Goal: Task Accomplishment & Management: Use online tool/utility

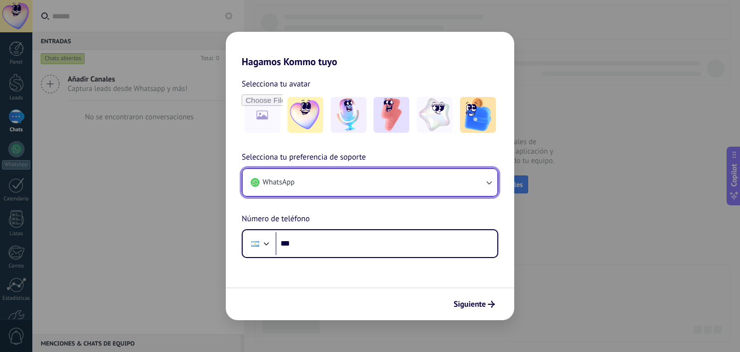
click at [358, 181] on button "WhatsApp" at bounding box center [370, 182] width 255 height 27
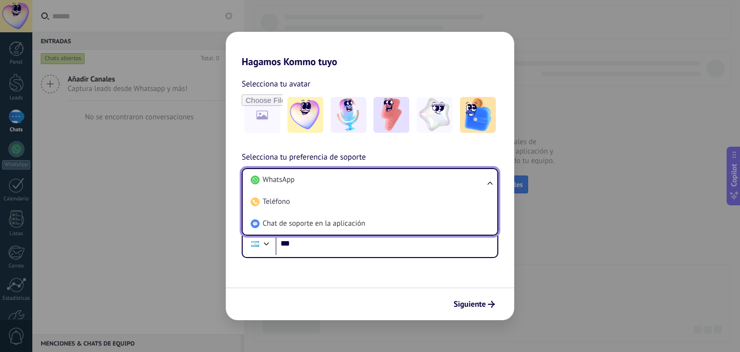
click at [358, 181] on li "WhatsApp" at bounding box center [368, 180] width 243 height 22
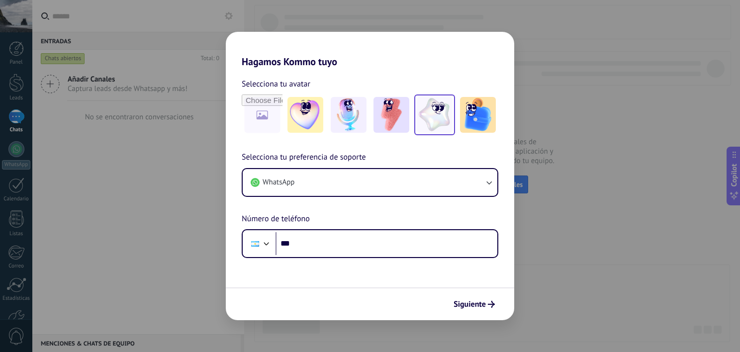
click at [442, 119] on img at bounding box center [435, 115] width 36 height 36
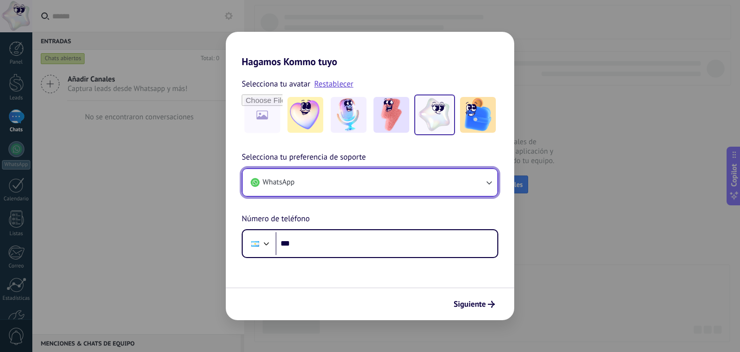
click at [302, 185] on button "WhatsApp" at bounding box center [370, 182] width 255 height 27
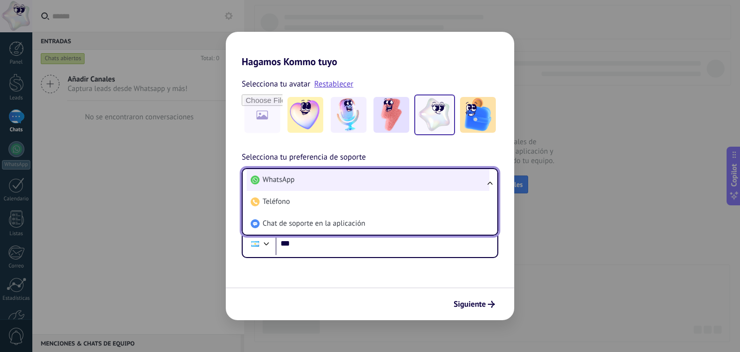
click at [297, 183] on li "WhatsApp" at bounding box center [368, 180] width 243 height 22
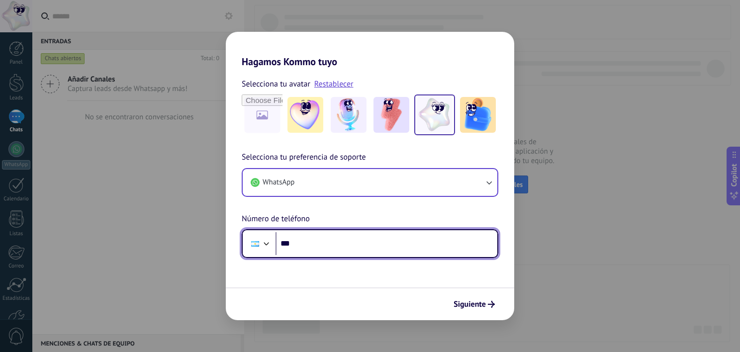
click at [318, 241] on input "***" at bounding box center [387, 243] width 222 height 23
click at [341, 243] on input "***" at bounding box center [387, 243] width 222 height 23
paste input "**********"
type input "**********"
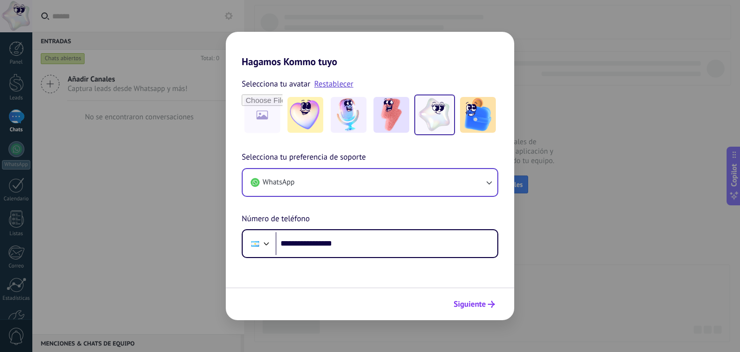
click at [474, 303] on span "Siguiente" at bounding box center [470, 304] width 32 height 7
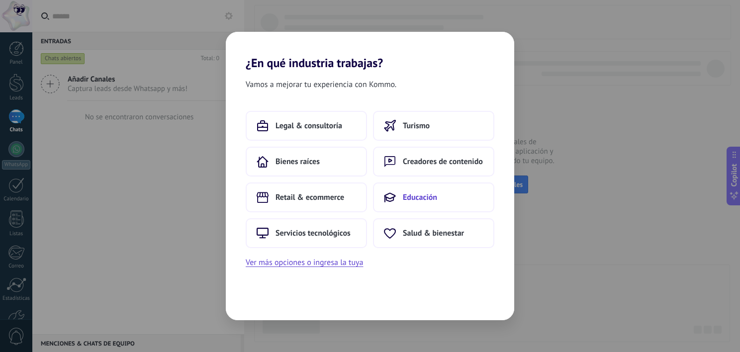
click at [400, 191] on button "Educación" at bounding box center [433, 198] width 121 height 30
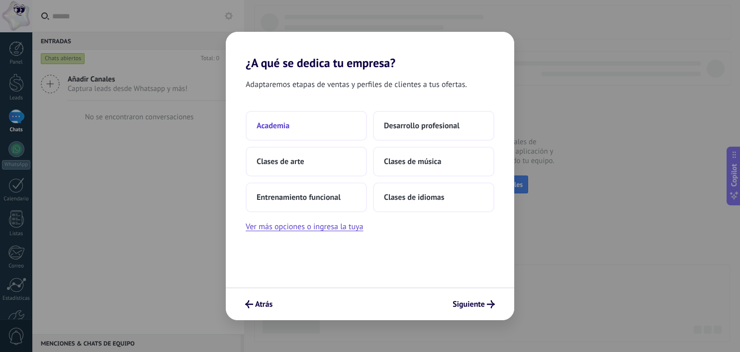
click at [291, 127] on button "Academia" at bounding box center [306, 126] width 121 height 30
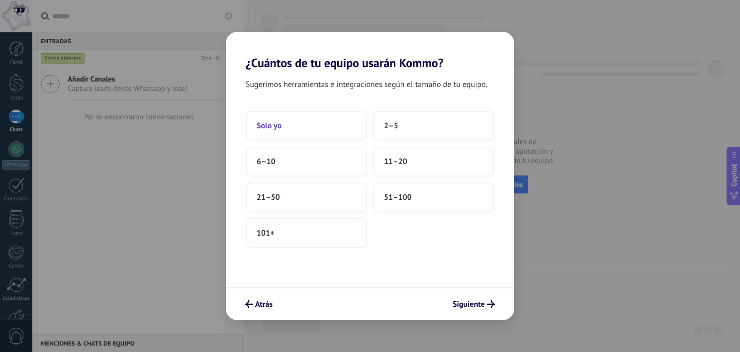
click at [316, 131] on button "Solo yo" at bounding box center [306, 126] width 121 height 30
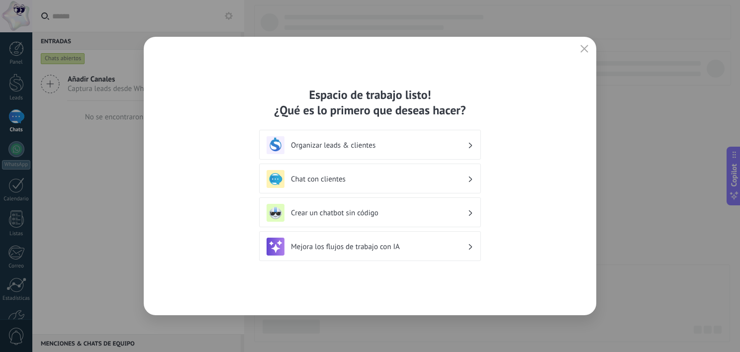
click at [386, 212] on h3 "Crear un chatbot sin código" at bounding box center [379, 212] width 177 height 9
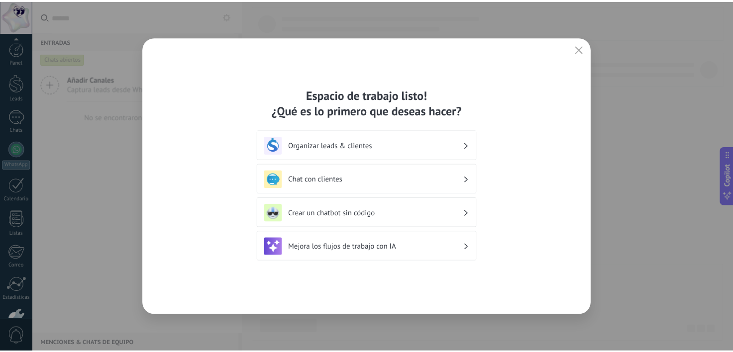
scroll to position [61, 0]
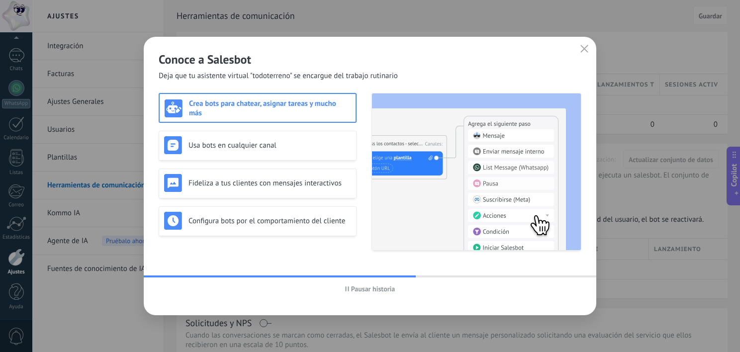
click at [278, 112] on div "Crea bots para chatear, asignar tareas y mucho más" at bounding box center [258, 108] width 186 height 19
click at [284, 145] on h3 "Usa bots en cualquier canal" at bounding box center [269, 145] width 163 height 9
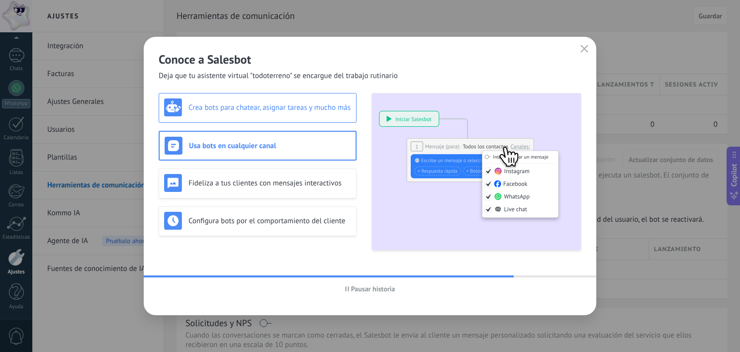
click at [278, 113] on div "Crea bots para chatear, asignar tareas y mucho más" at bounding box center [257, 107] width 187 height 18
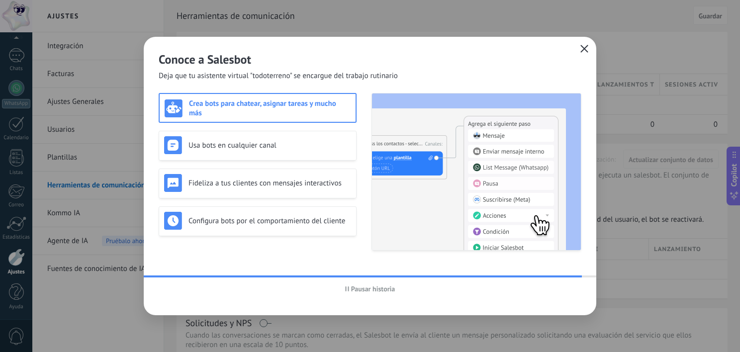
click at [589, 44] on button "button" at bounding box center [584, 49] width 13 height 14
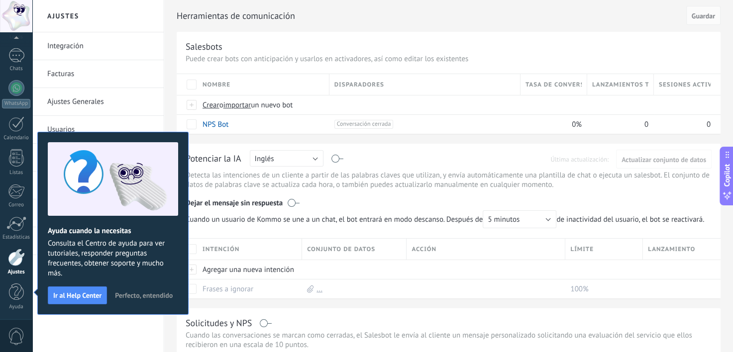
click at [148, 292] on span "Perfecto, entendido" at bounding box center [144, 295] width 58 height 7
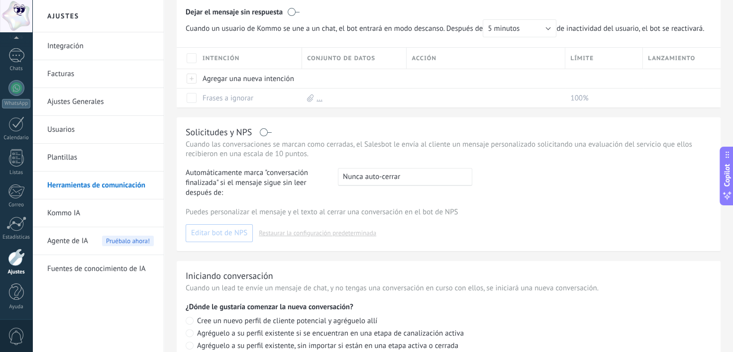
scroll to position [0, 0]
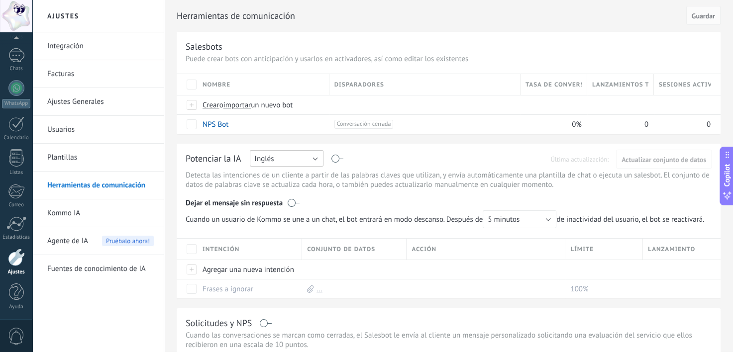
click at [300, 159] on button "Inglés" at bounding box center [287, 158] width 74 height 16
click at [281, 192] on span "Español" at bounding box center [282, 192] width 76 height 9
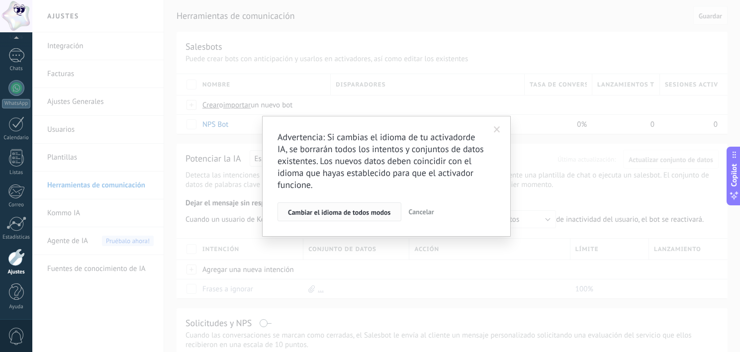
click at [346, 210] on span "Cambiar el idioma de todos modos" at bounding box center [339, 212] width 103 height 7
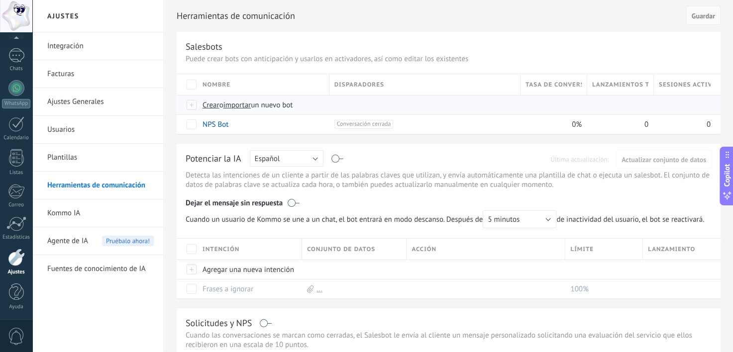
click at [211, 105] on span "Crear" at bounding box center [210, 104] width 17 height 9
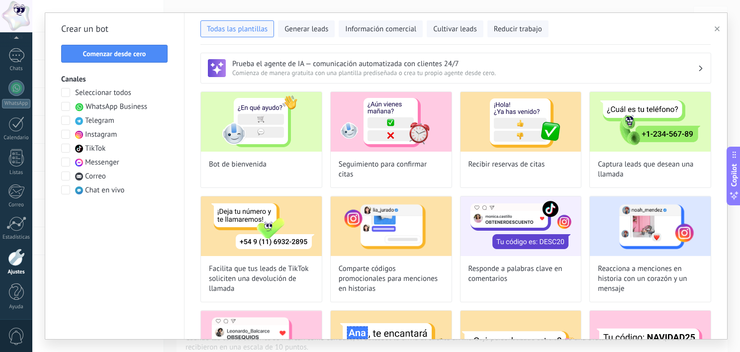
click at [66, 104] on span at bounding box center [65, 106] width 9 height 9
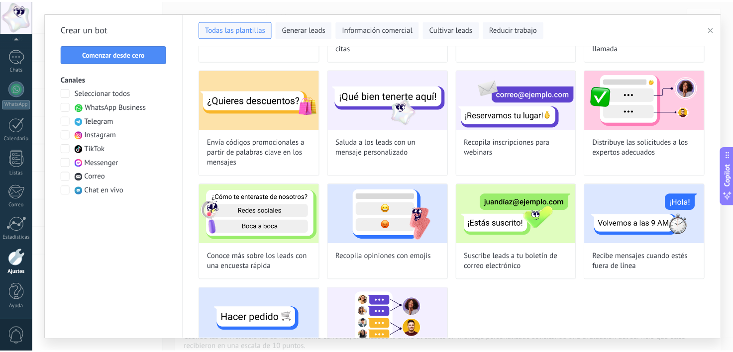
scroll to position [129, 0]
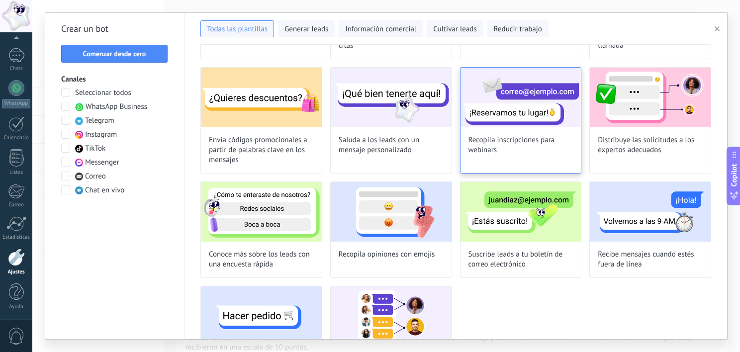
click at [537, 117] on img at bounding box center [521, 98] width 121 height 60
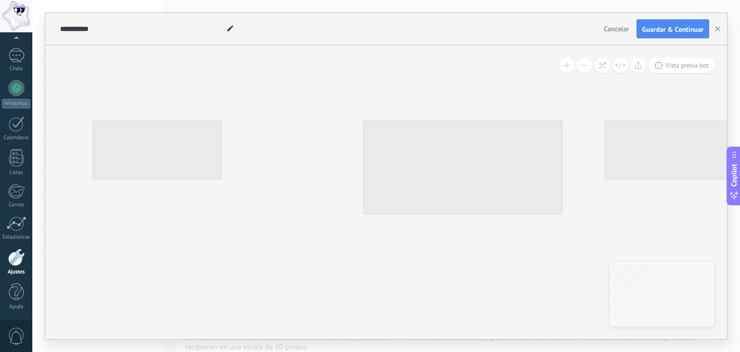
type input "**********"
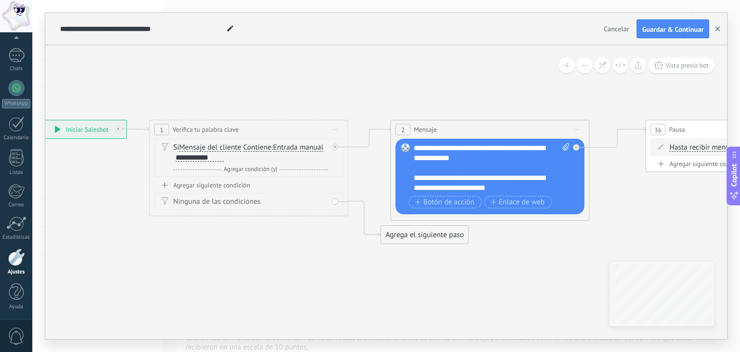
click at [718, 30] on use "button" at bounding box center [717, 28] width 5 height 5
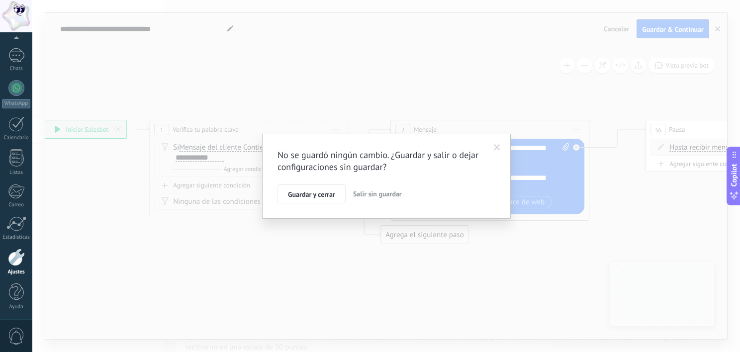
click at [377, 194] on span "Salir sin guardar" at bounding box center [377, 193] width 49 height 9
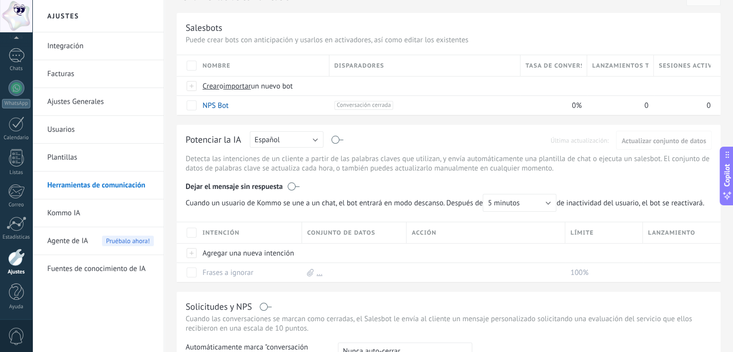
scroll to position [20, 0]
click at [92, 241] on div "Agente de IA Pruébalo ahora!" at bounding box center [100, 241] width 106 height 28
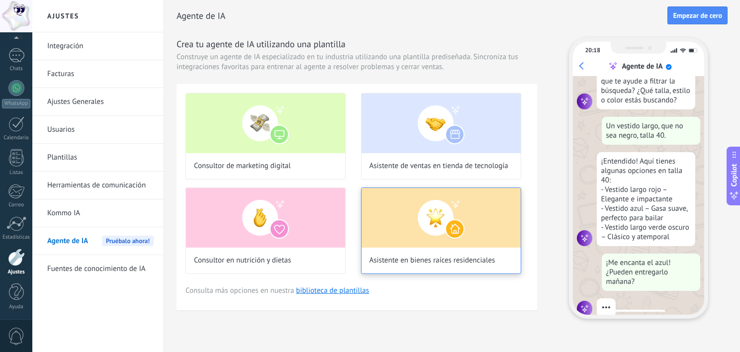
scroll to position [103, 0]
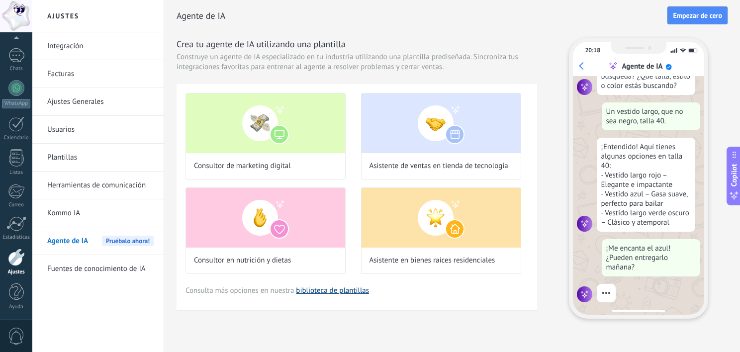
click at [344, 290] on link "biblioteca de plantillas" at bounding box center [332, 290] width 73 height 9
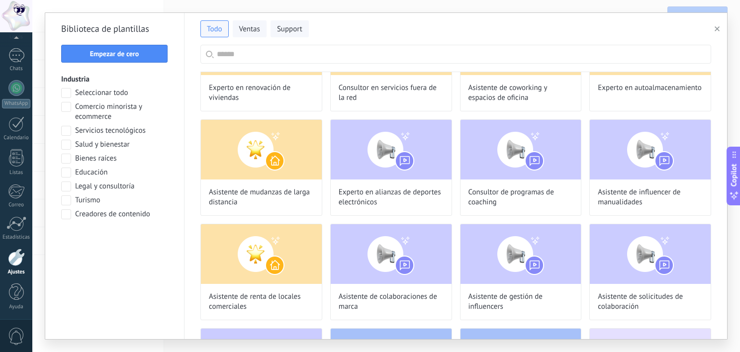
scroll to position [231, 0]
click at [63, 171] on span at bounding box center [66, 173] width 10 height 10
click at [138, 245] on button "Aplicar" at bounding box center [114, 240] width 107 height 18
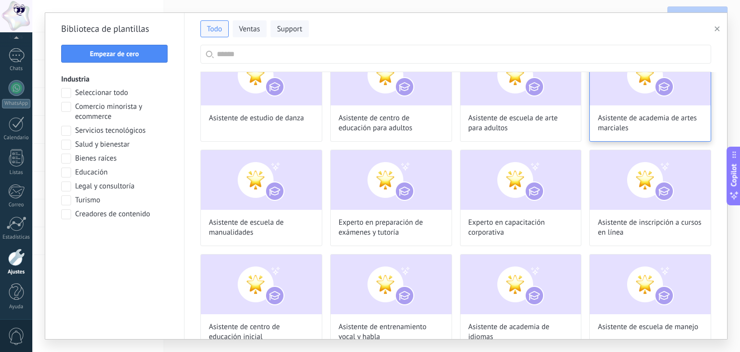
scroll to position [157, 0]
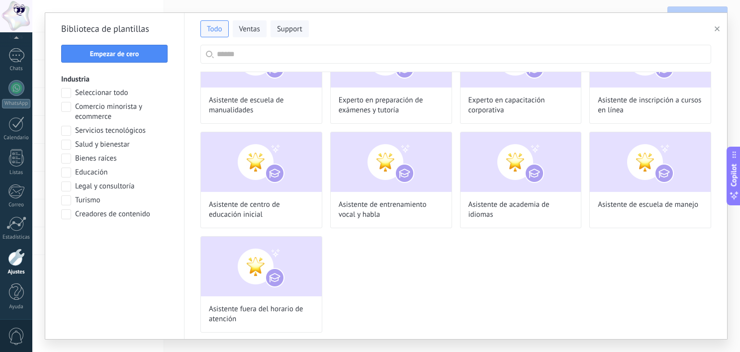
click at [513, 271] on div "Asistente de estudio [PERSON_NAME] Asistente de centro de educación para adulto…" at bounding box center [455, 128] width 511 height 410
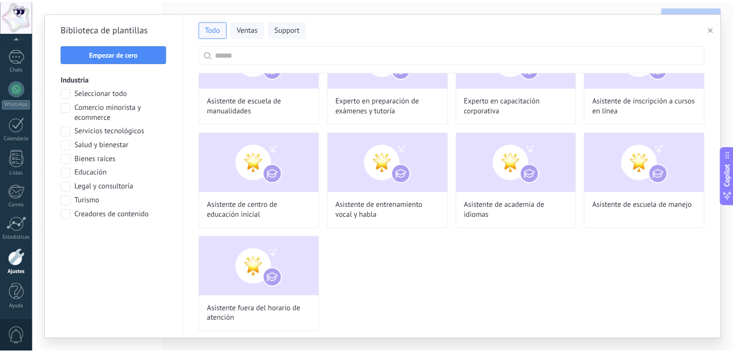
scroll to position [0, 0]
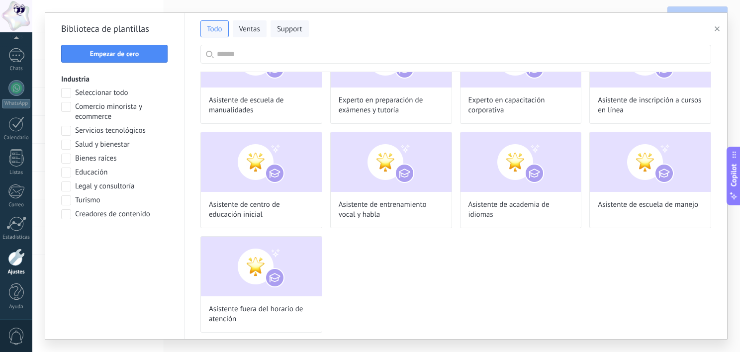
click at [718, 30] on use "button" at bounding box center [717, 28] width 5 height 5
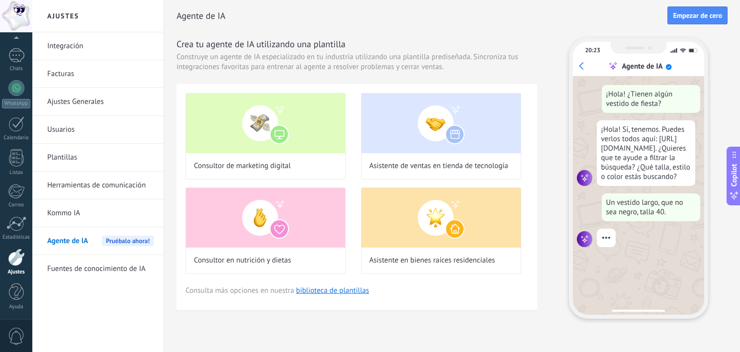
click at [113, 186] on link "Herramientas de comunicación" at bounding box center [100, 186] width 106 height 28
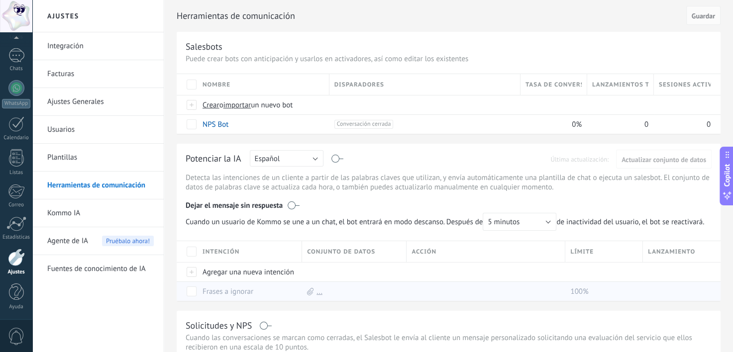
click at [440, 298] on div at bounding box center [483, 291] width 154 height 19
click at [435, 282] on div at bounding box center [483, 272] width 154 height 19
click at [436, 294] on div at bounding box center [483, 291] width 154 height 19
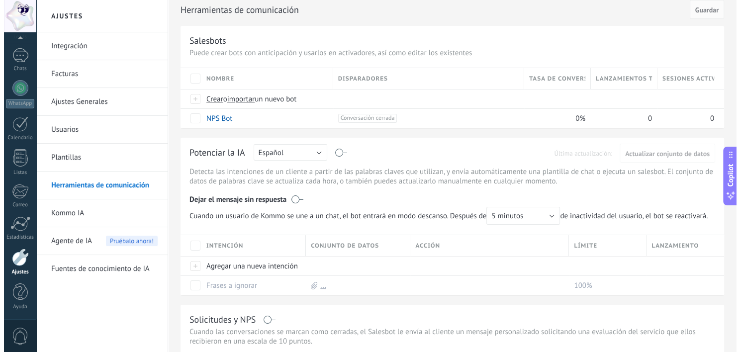
scroll to position [5, 0]
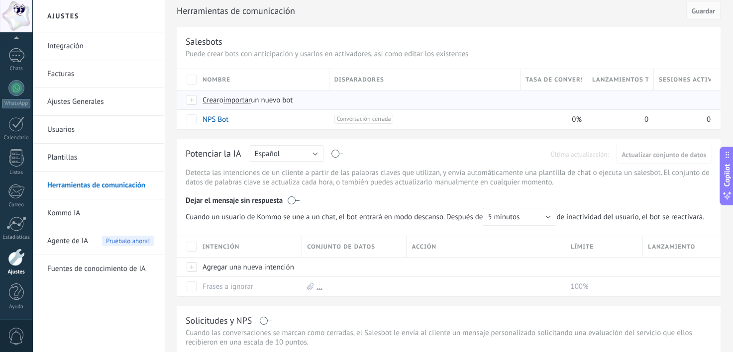
click at [210, 99] on span "Crear" at bounding box center [210, 99] width 17 height 9
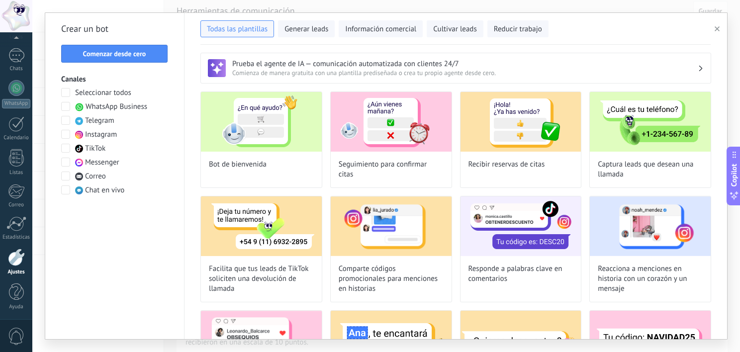
click at [65, 106] on span at bounding box center [65, 106] width 9 height 9
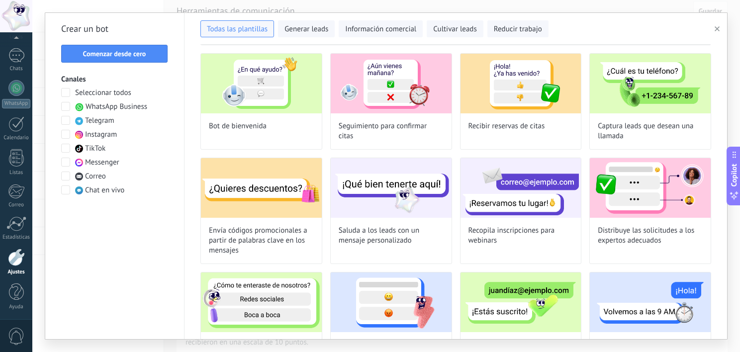
scroll to position [30, 0]
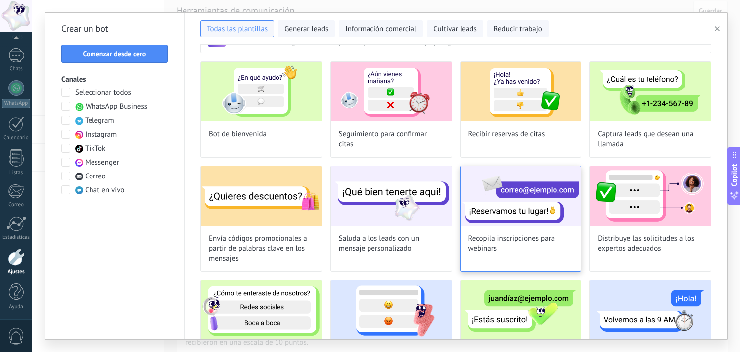
click at [519, 222] on img at bounding box center [521, 196] width 121 height 60
type input "**********"
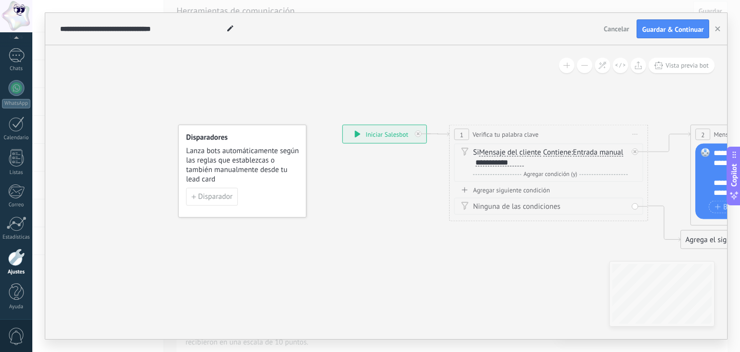
click at [357, 131] on icon at bounding box center [358, 134] width 6 height 7
click at [358, 133] on icon at bounding box center [357, 134] width 5 height 7
click at [388, 133] on div "**********" at bounding box center [385, 134] width 84 height 18
click at [353, 137] on div "**********" at bounding box center [385, 134] width 84 height 18
click at [355, 137] on icon at bounding box center [357, 134] width 5 height 7
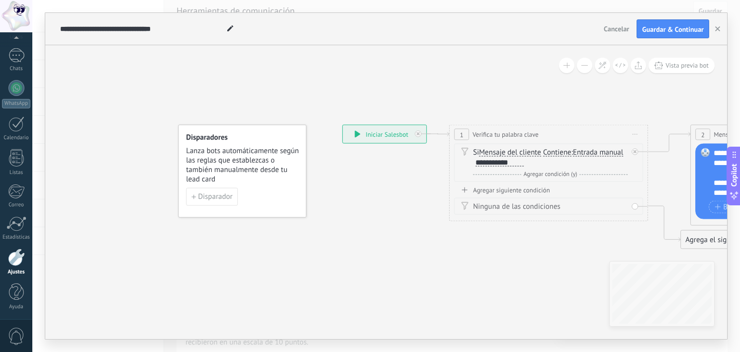
click at [355, 137] on icon at bounding box center [357, 134] width 5 height 7
click at [222, 193] on span "Disparador" at bounding box center [215, 196] width 34 height 7
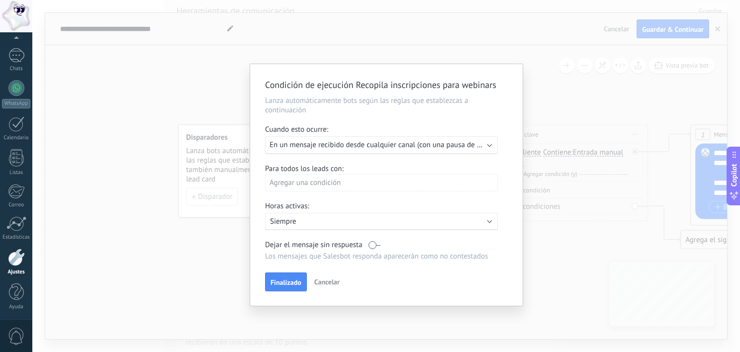
click at [330, 148] on span "En un mensaje recibido desde cualquier canal (con una pausa de un día)" at bounding box center [384, 144] width 229 height 9
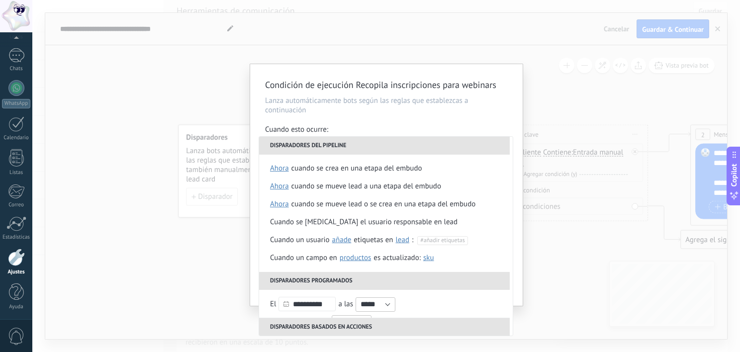
click at [217, 221] on div "Condición de ejecución Recopila inscripciones para webinars Lanza automáticamen…" at bounding box center [386, 176] width 708 height 352
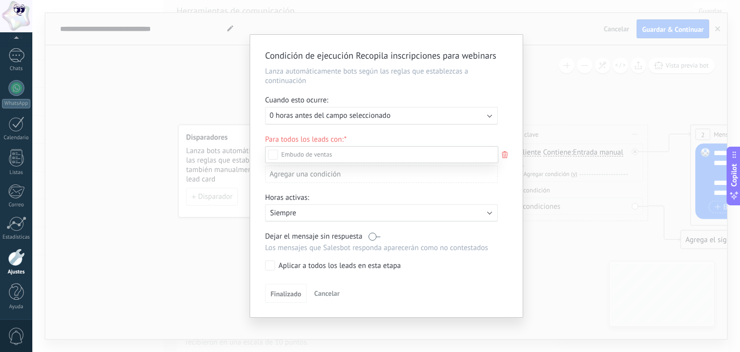
click at [326, 286] on div "Incoming leads Contacto inicial Negociación Debate contractual Discusión de con…" at bounding box center [381, 248] width 233 height 204
click at [326, 289] on span "Cancelar" at bounding box center [326, 293] width 25 height 9
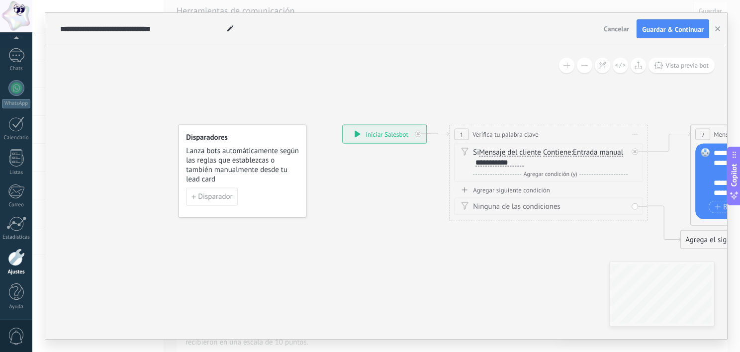
click at [380, 135] on div "**********" at bounding box center [385, 134] width 84 height 18
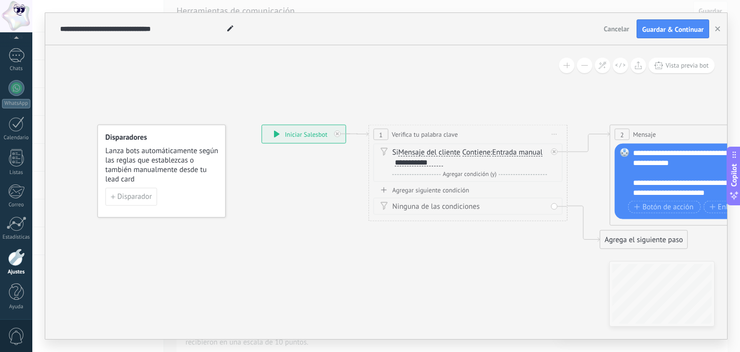
click at [314, 133] on div "**********" at bounding box center [304, 134] width 84 height 18
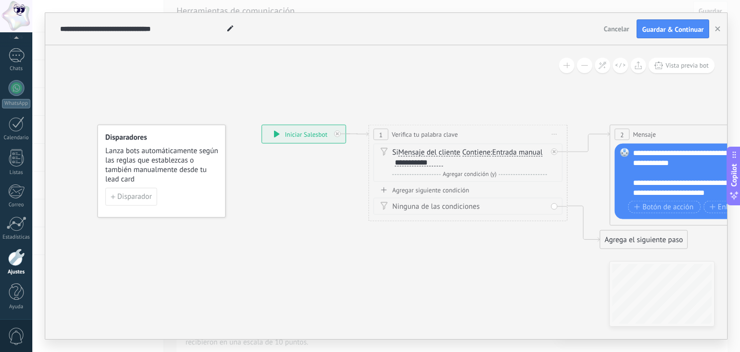
click at [314, 133] on div "**********" at bounding box center [304, 134] width 84 height 18
click at [298, 133] on div "**********" at bounding box center [304, 134] width 84 height 18
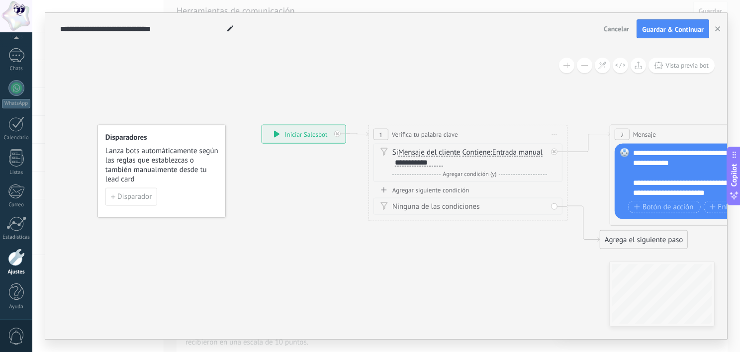
click at [298, 133] on div "**********" at bounding box center [304, 134] width 84 height 18
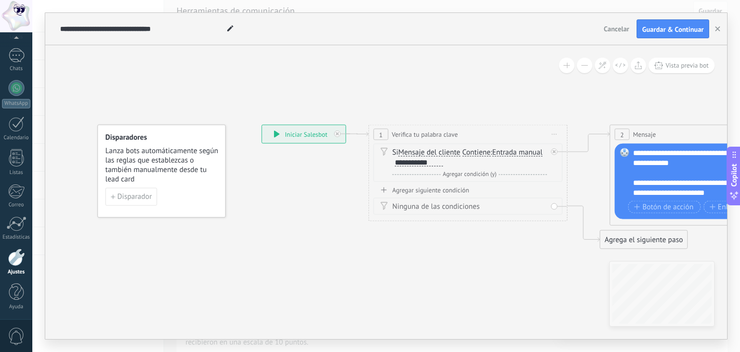
click at [374, 142] on div "**********" at bounding box center [468, 134] width 198 height 18
click at [295, 135] on div "**********" at bounding box center [304, 134] width 84 height 18
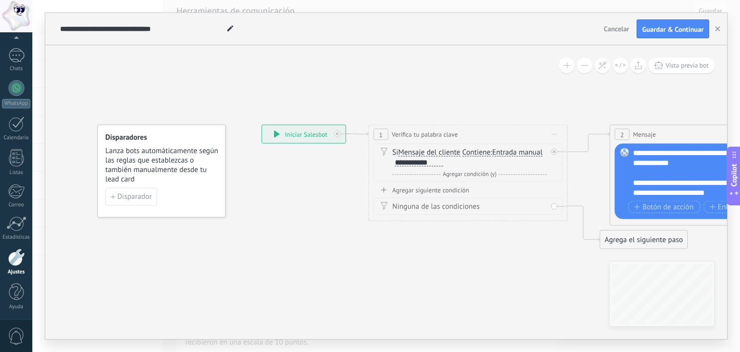
click at [295, 135] on div "**********" at bounding box center [304, 134] width 84 height 18
click at [278, 133] on icon at bounding box center [276, 134] width 5 height 7
click at [269, 139] on div "**********" at bounding box center [304, 134] width 84 height 18
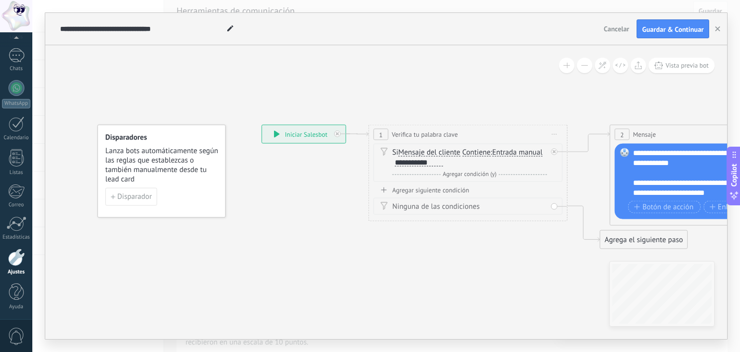
click at [269, 139] on div "**********" at bounding box center [304, 134] width 84 height 18
drag, startPoint x: 269, startPoint y: 139, endPoint x: 279, endPoint y: 123, distance: 18.8
click at [279, 123] on div "**********" at bounding box center [314, 118] width 84 height 18
click at [283, 119] on icon at bounding box center [285, 117] width 5 height 7
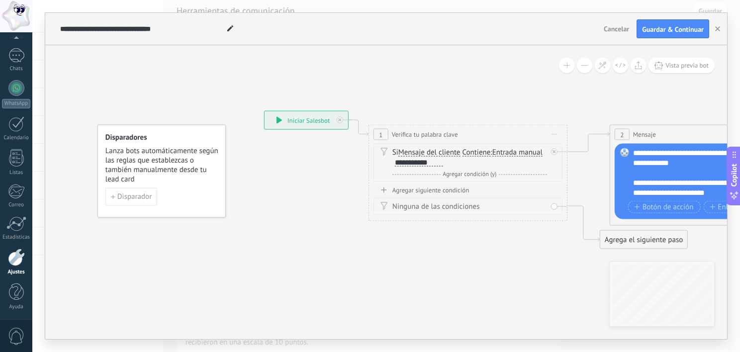
drag, startPoint x: 288, startPoint y: 117, endPoint x: 282, endPoint y: 120, distance: 7.1
click at [282, 120] on icon at bounding box center [280, 120] width 6 height 7
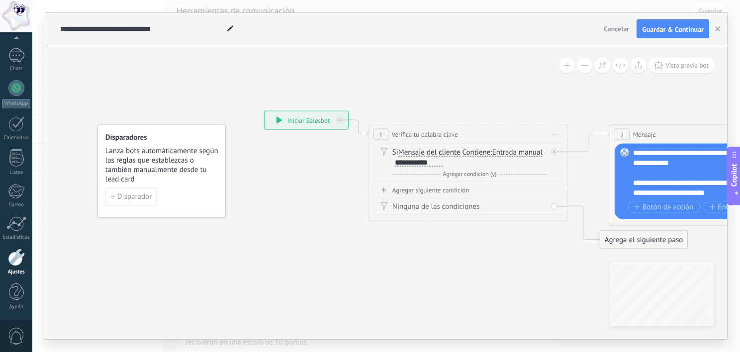
click at [282, 120] on icon at bounding box center [280, 120] width 6 height 7
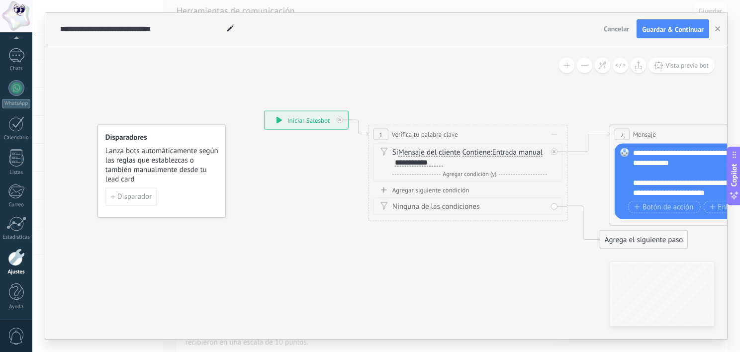
click at [282, 120] on icon at bounding box center [280, 120] width 6 height 7
click at [680, 65] on span "Vista previa bot" at bounding box center [686, 65] width 43 height 8
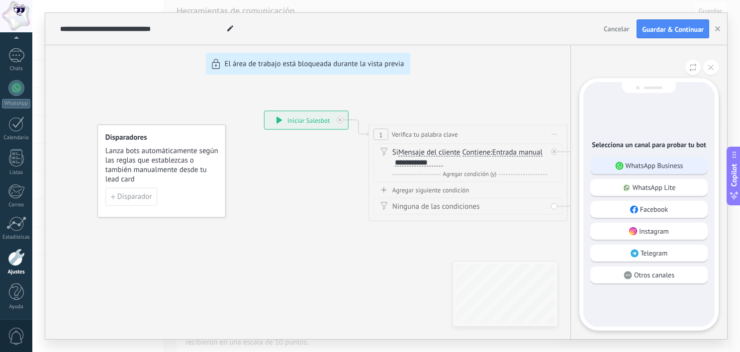
click at [670, 167] on p "WhatsApp Business" at bounding box center [655, 165] width 58 height 9
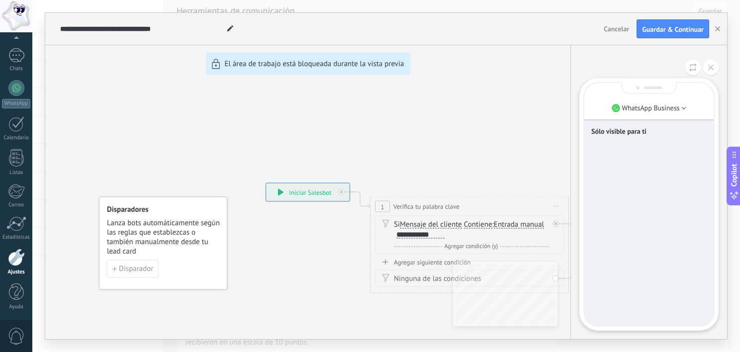
click at [277, 192] on div "**********" at bounding box center [386, 176] width 682 height 326
click at [283, 192] on div "**********" at bounding box center [386, 176] width 682 height 326
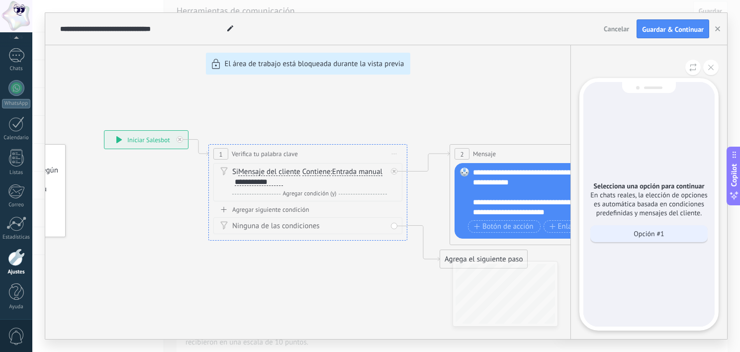
click at [657, 236] on p "Opción #1" at bounding box center [649, 233] width 30 height 9
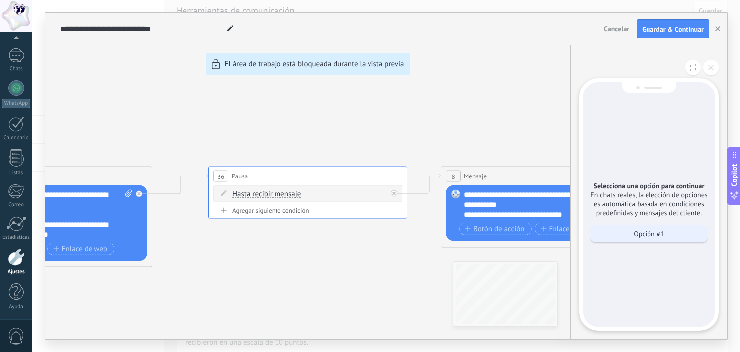
click at [636, 236] on p "Opción #1" at bounding box center [649, 233] width 30 height 9
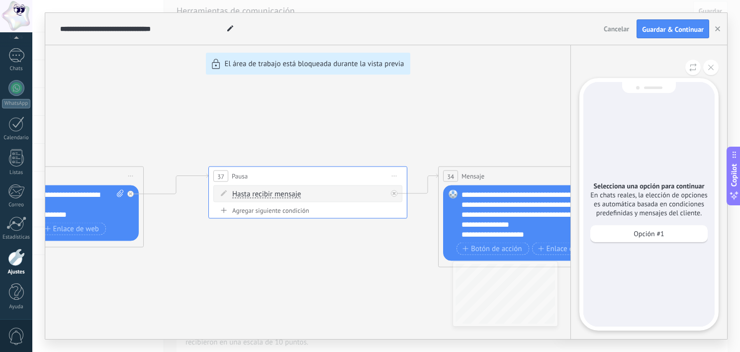
click at [618, 324] on div "Selecciona una opción para continuar En chats reales, la elección de opciones e…" at bounding box center [648, 204] width 131 height 245
click at [643, 239] on div "Opción #1" at bounding box center [648, 233] width 117 height 17
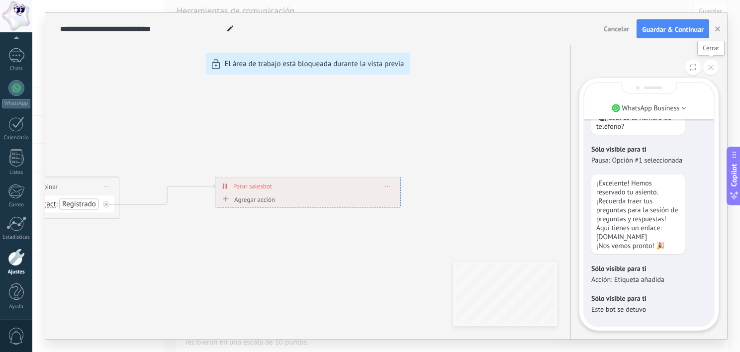
click at [716, 69] on button at bounding box center [710, 67] width 15 height 15
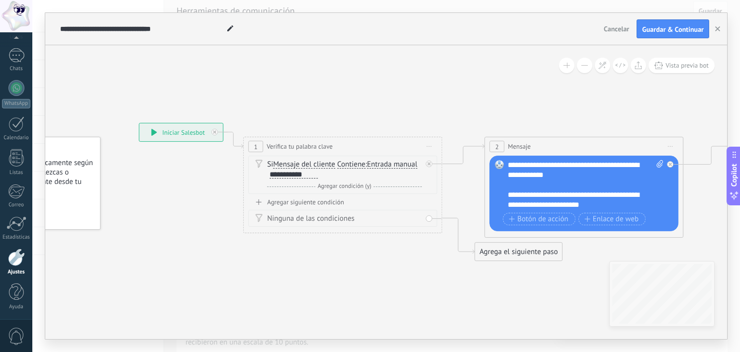
click at [342, 188] on span "Agregar condición (y)" at bounding box center [344, 186] width 59 height 7
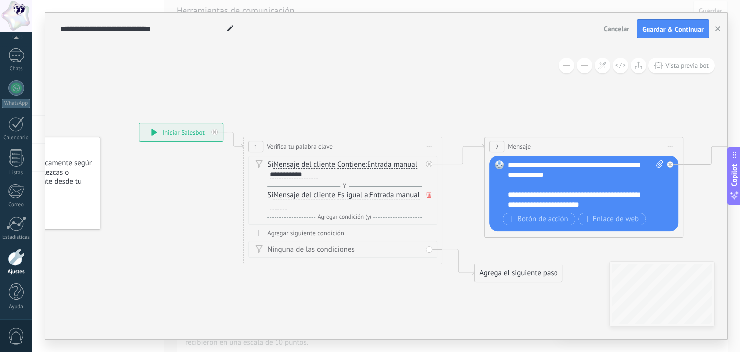
click at [429, 194] on icon at bounding box center [428, 195] width 5 height 6
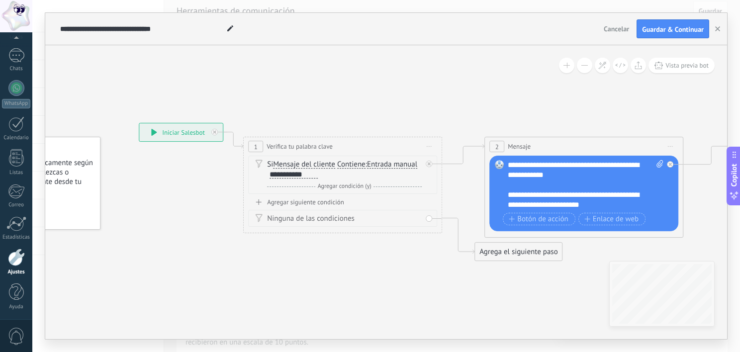
click at [304, 175] on div "**********" at bounding box center [294, 175] width 48 height 8
click at [188, 127] on div "**********" at bounding box center [181, 132] width 84 height 18
click at [188, 130] on div "**********" at bounding box center [181, 132] width 84 height 18
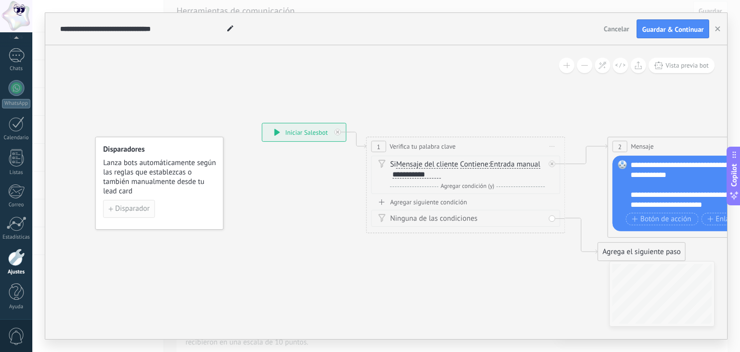
click at [131, 211] on span "Disparador" at bounding box center [132, 208] width 34 height 7
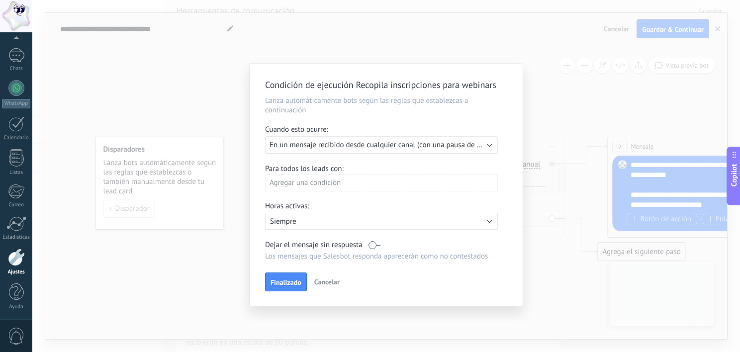
click at [331, 141] on span "En un mensaje recibido desde cualquier canal (con una pausa de un día)" at bounding box center [384, 144] width 229 height 9
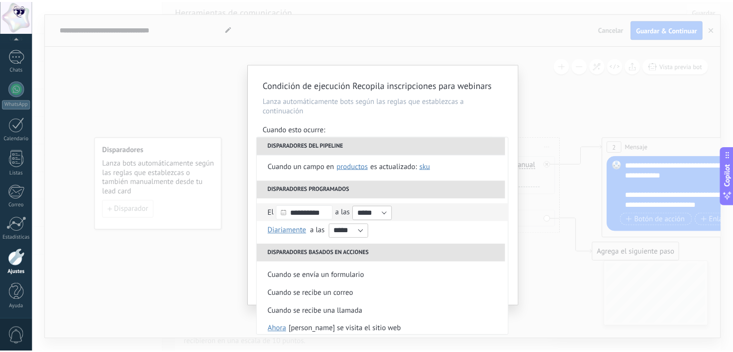
scroll to position [99, 0]
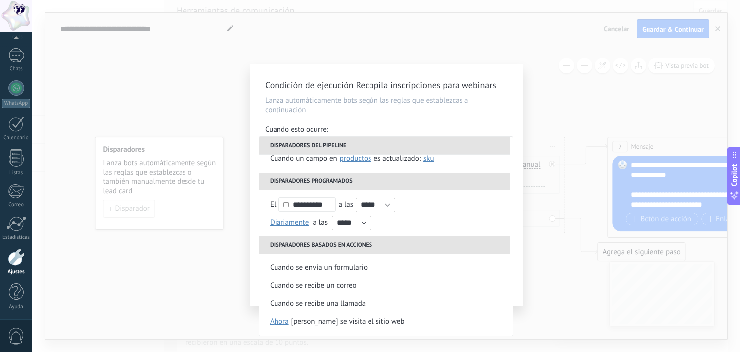
click at [244, 250] on div "Condición de ejecución Recopila inscripciones para webinars Lanza automáticamen…" at bounding box center [386, 176] width 708 height 352
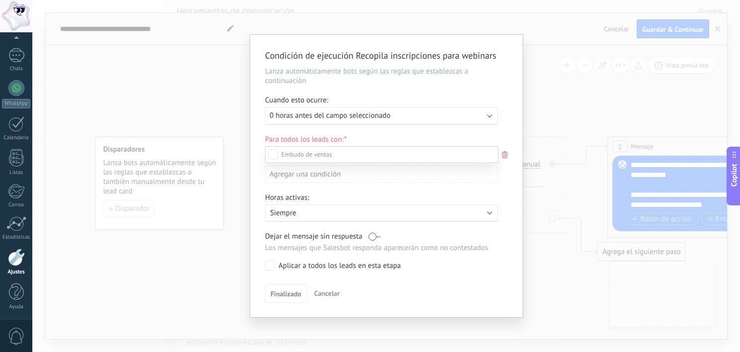
click at [244, 250] on div at bounding box center [386, 176] width 708 height 352
click at [324, 294] on span "Cancelar" at bounding box center [326, 293] width 25 height 9
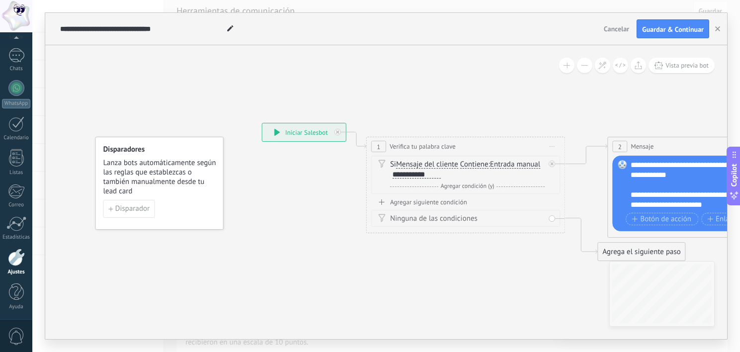
click at [285, 132] on div "**********" at bounding box center [304, 132] width 84 height 18
click at [302, 135] on div "**********" at bounding box center [304, 132] width 84 height 18
click at [681, 65] on span "Vista previa bot" at bounding box center [686, 65] width 43 height 8
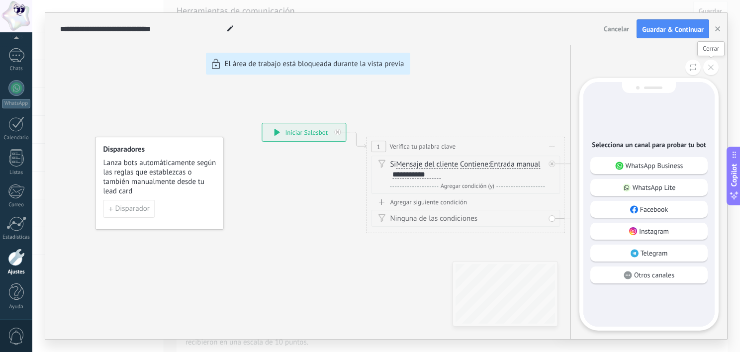
click at [718, 74] on button at bounding box center [710, 67] width 15 height 15
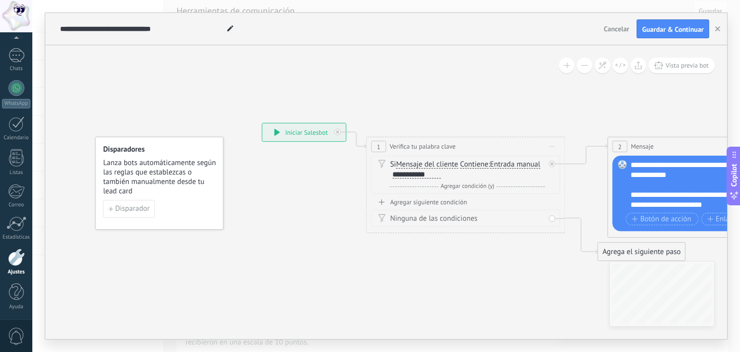
click at [377, 146] on span "1" at bounding box center [378, 147] width 3 height 8
click at [403, 167] on span "Mensaje del cliente" at bounding box center [427, 165] width 62 height 8
click at [403, 167] on button "Mensaje del cliente" at bounding box center [453, 165] width 124 height 18
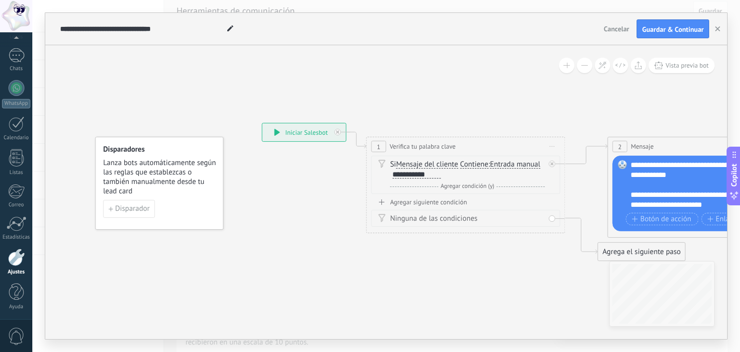
click at [438, 163] on span "Mensaje del cliente" at bounding box center [427, 165] width 62 height 8
click at [438, 163] on button "Mensaje del cliente" at bounding box center [453, 165] width 124 height 18
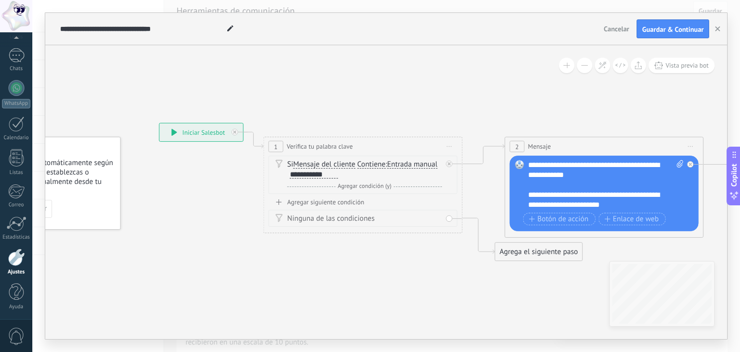
click at [323, 174] on div "**********" at bounding box center [314, 175] width 48 height 8
click at [209, 139] on div "**********" at bounding box center [202, 132] width 84 height 18
click at [209, 135] on div "**********" at bounding box center [202, 132] width 84 height 18
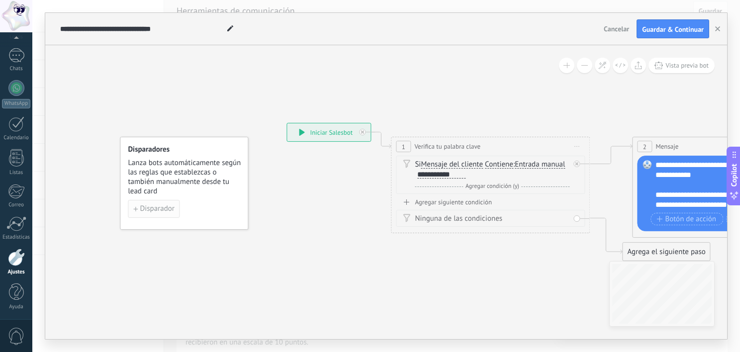
click at [156, 205] on span "Disparador" at bounding box center [157, 208] width 34 height 7
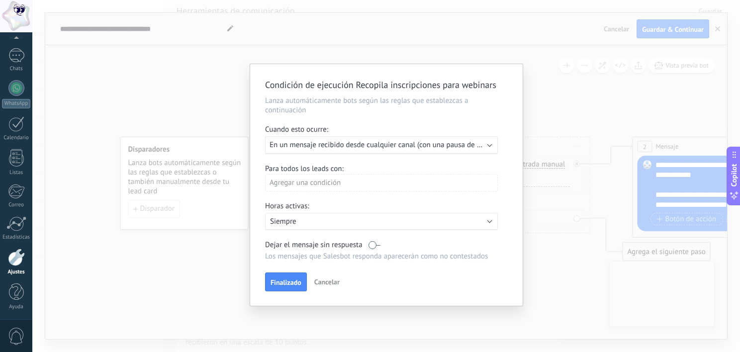
click at [351, 227] on div "Activo: Siempre" at bounding box center [381, 221] width 233 height 17
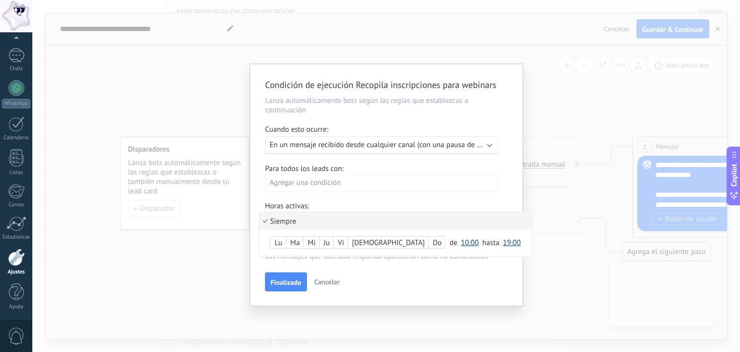
click at [374, 199] on div at bounding box center [386, 185] width 273 height 242
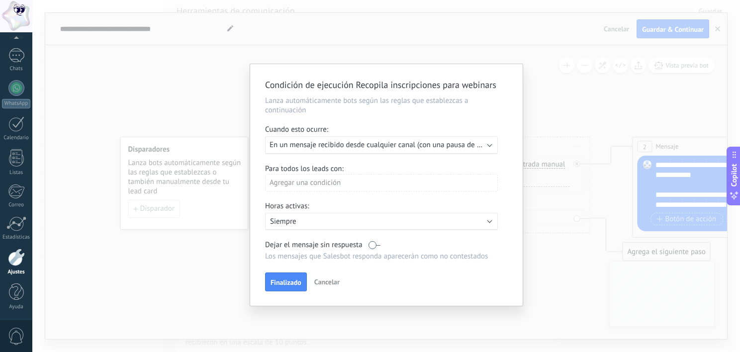
click at [302, 149] on span "En un mensaje recibido desde cualquier canal (con una pausa de un día)" at bounding box center [384, 144] width 229 height 9
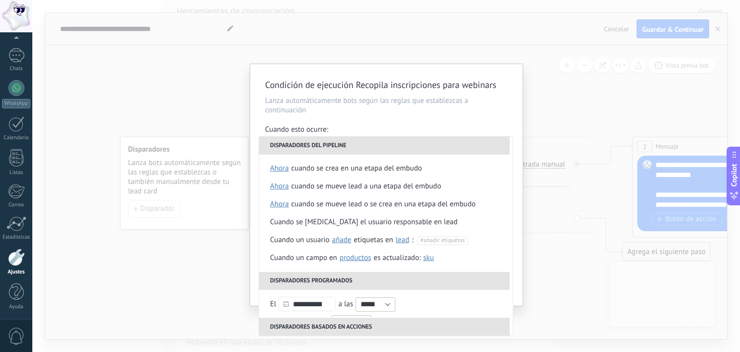
click at [334, 113] on p "Lanza automáticamente bots según las reglas que establezcas a continuación" at bounding box center [386, 105] width 243 height 19
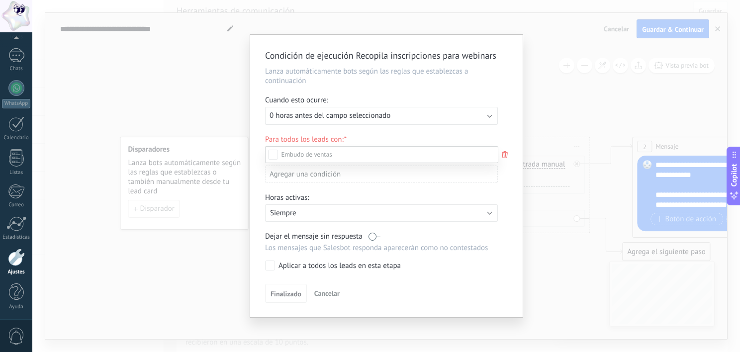
click at [323, 297] on div "Incoming leads Contacto inicial Negociación Debate contractual Discusión de con…" at bounding box center [381, 248] width 233 height 204
click at [323, 296] on span "Cancelar" at bounding box center [326, 293] width 25 height 9
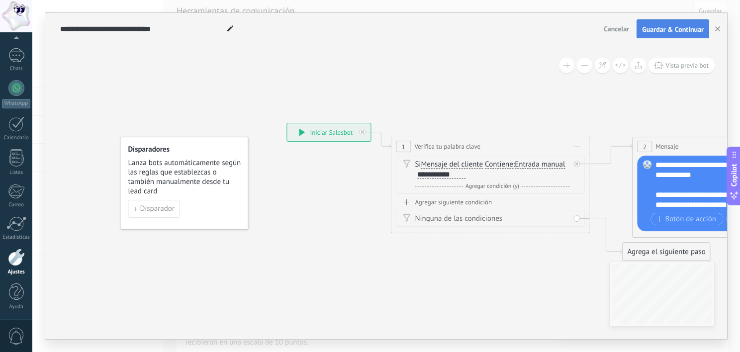
click at [666, 33] on span "Guardar & Continuar" at bounding box center [673, 29] width 62 height 7
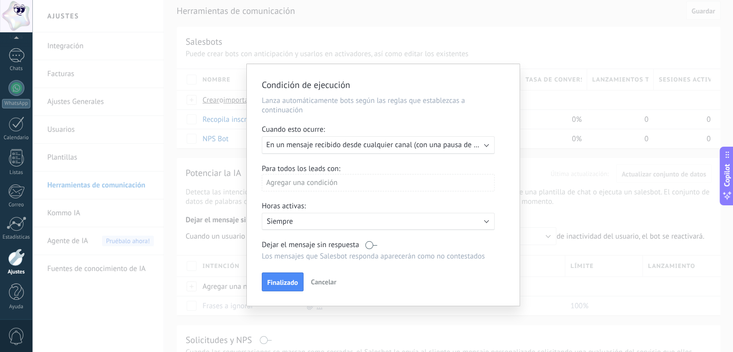
click at [394, 211] on div "Horas activas:" at bounding box center [383, 206] width 243 height 11
click at [325, 284] on span "Cancelar" at bounding box center [323, 282] width 25 height 9
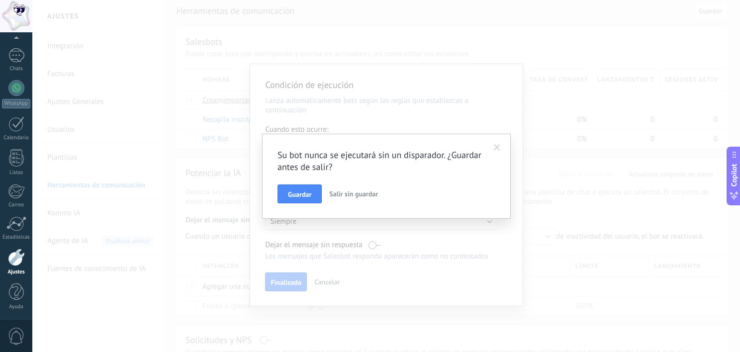
click at [359, 198] on button "Salir sin guardar" at bounding box center [353, 194] width 57 height 19
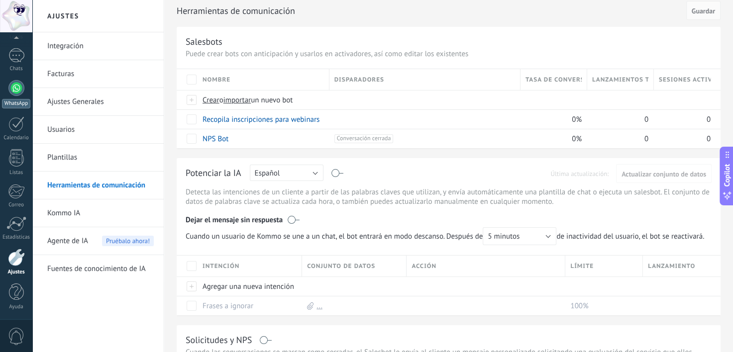
click at [15, 95] on div at bounding box center [16, 88] width 16 height 16
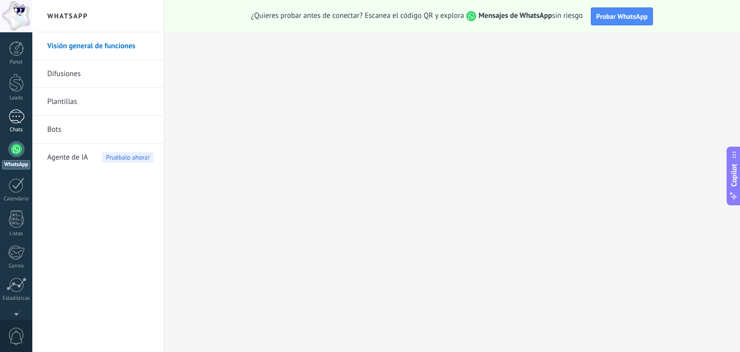
click at [16, 122] on div at bounding box center [16, 116] width 16 height 14
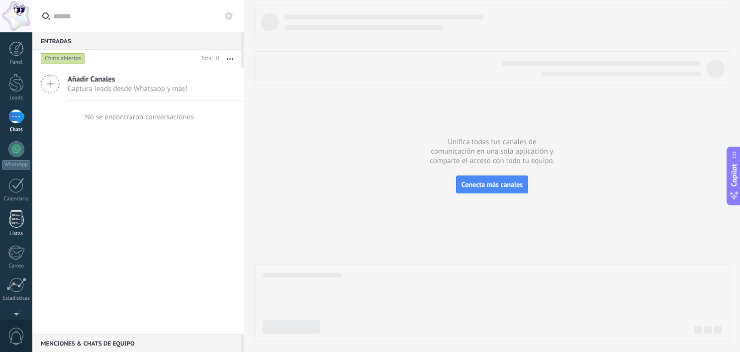
click at [16, 217] on div at bounding box center [16, 218] width 15 height 17
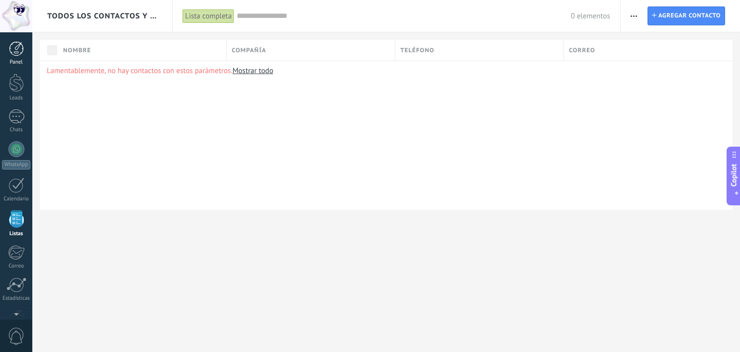
click at [13, 53] on div at bounding box center [16, 48] width 15 height 15
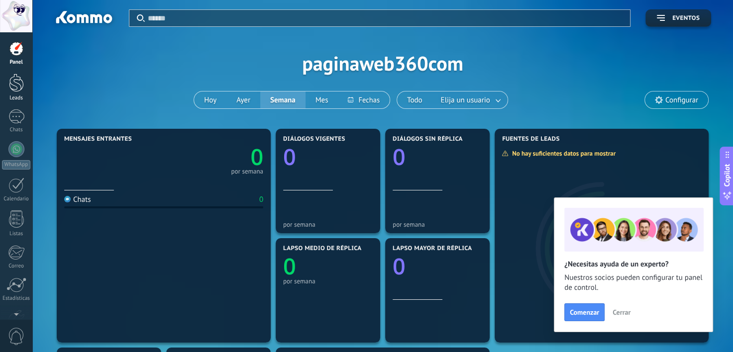
click at [15, 88] on div at bounding box center [16, 83] width 15 height 18
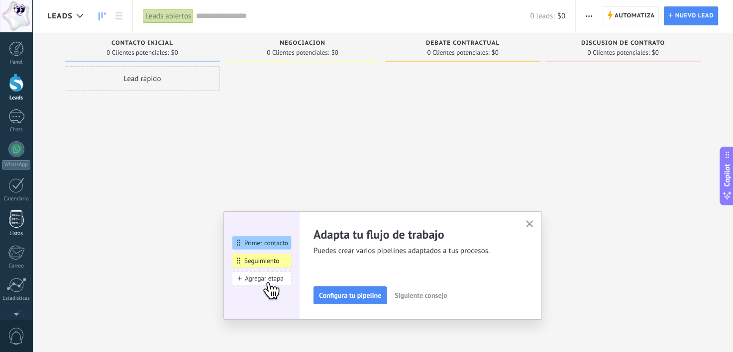
click at [16, 211] on div at bounding box center [16, 218] width 15 height 17
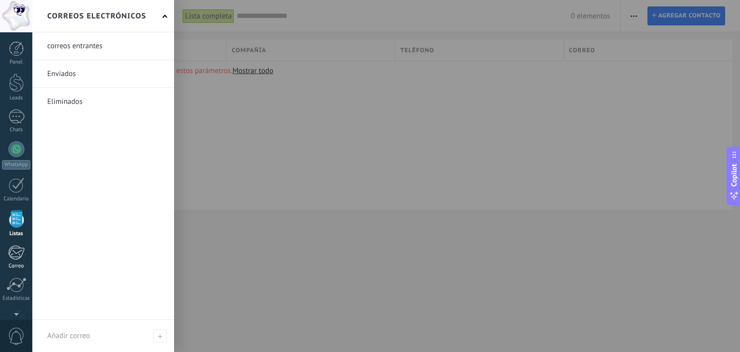
click at [14, 249] on div at bounding box center [16, 252] width 16 height 15
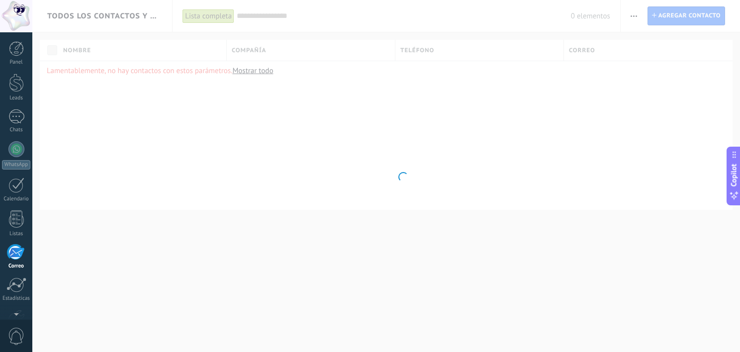
scroll to position [60, 0]
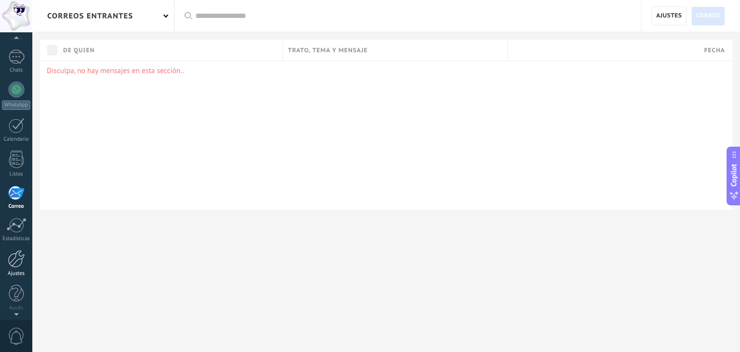
click at [15, 263] on div at bounding box center [16, 258] width 17 height 17
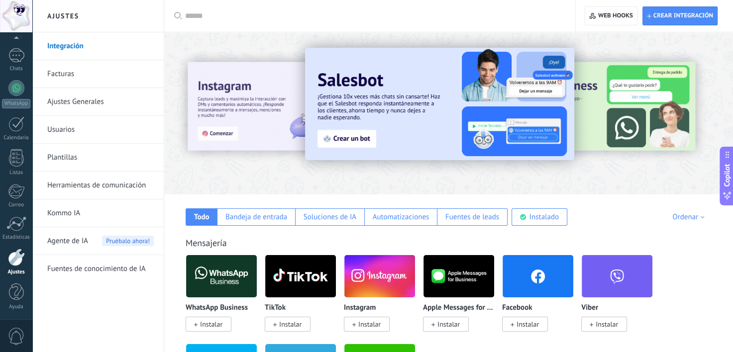
click at [128, 189] on link "Herramientas de comunicación" at bounding box center [100, 186] width 106 height 28
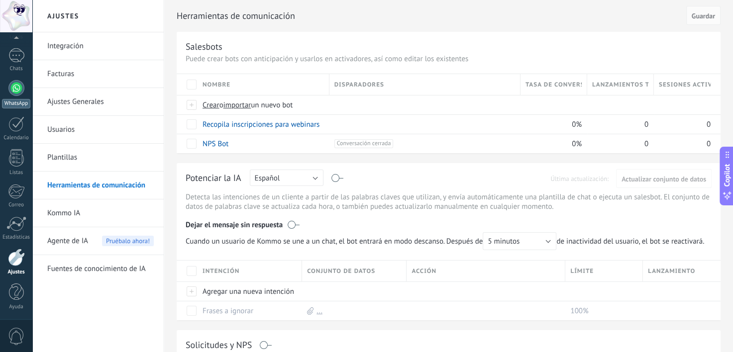
click at [12, 87] on div at bounding box center [16, 88] width 16 height 16
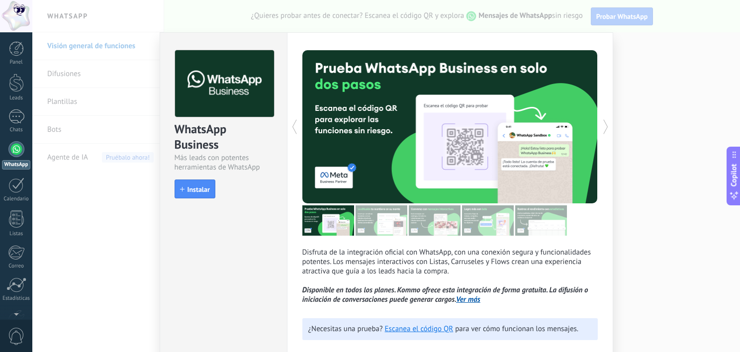
scroll to position [20, 0]
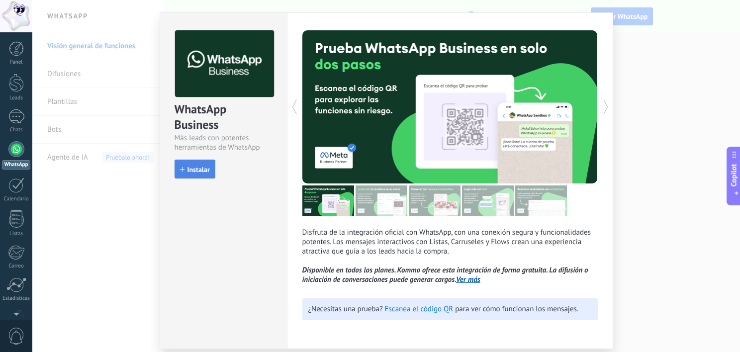
click at [191, 176] on button "Instalar" at bounding box center [195, 169] width 41 height 19
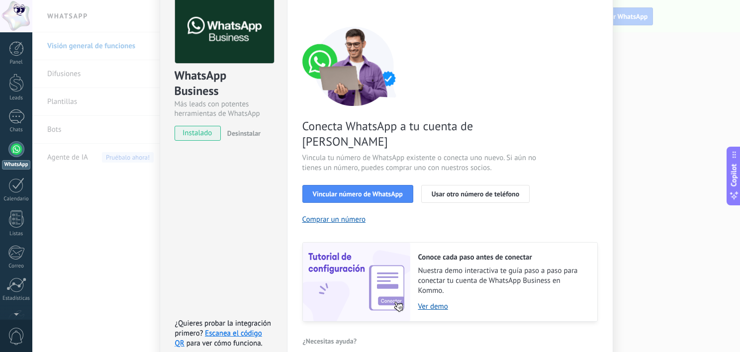
scroll to position [55, 0]
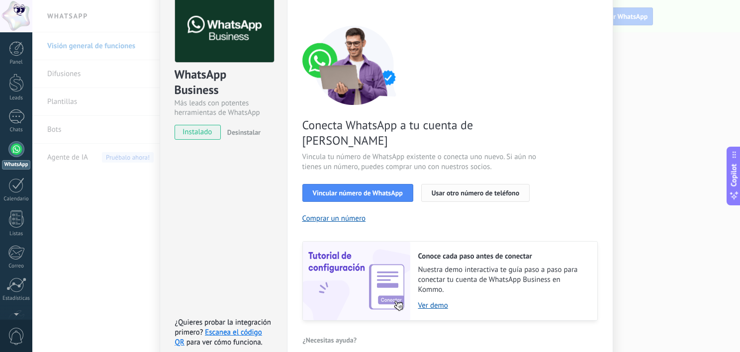
click at [467, 189] on span "Usar otro número de teléfono" at bounding box center [476, 192] width 88 height 7
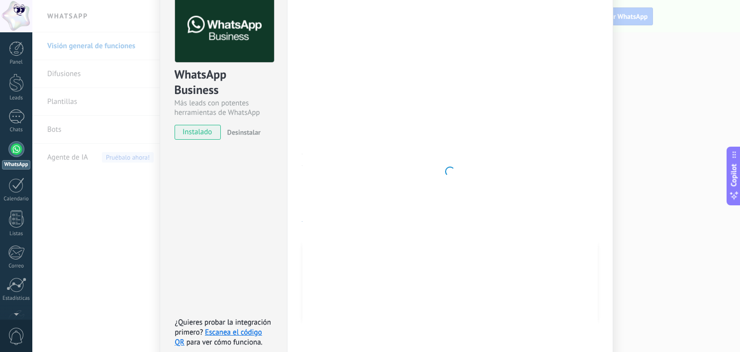
click at [525, 62] on div at bounding box center [449, 172] width 295 height 352
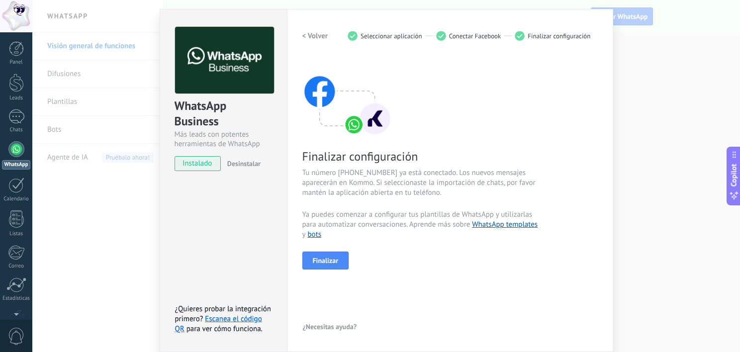
scroll to position [23, 0]
click at [331, 258] on span "Finalizar" at bounding box center [326, 261] width 26 height 7
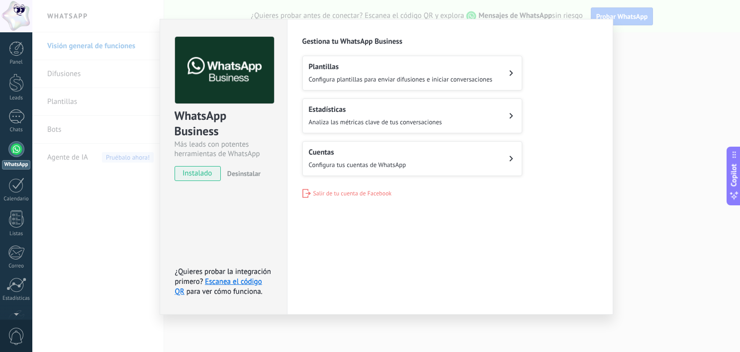
click at [360, 76] on span "Configura plantillas para enviar difusiones e iniciar conversaciones" at bounding box center [401, 79] width 184 height 8
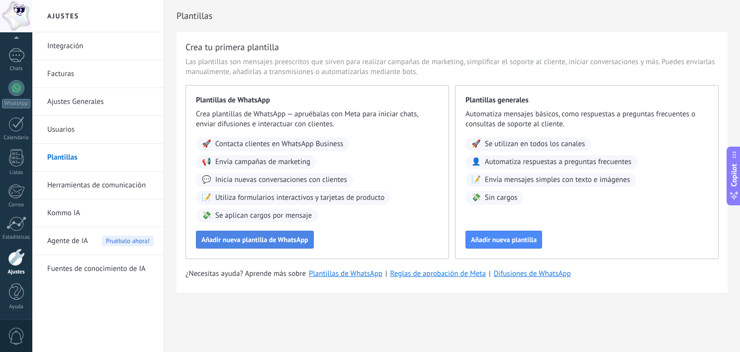
click at [251, 239] on span "Añadir nueva plantilla de WhatsApp" at bounding box center [254, 239] width 107 height 7
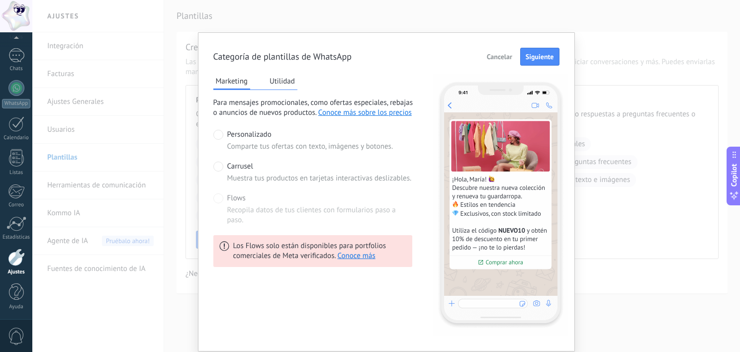
click at [507, 57] on span "Cancelar" at bounding box center [499, 56] width 25 height 7
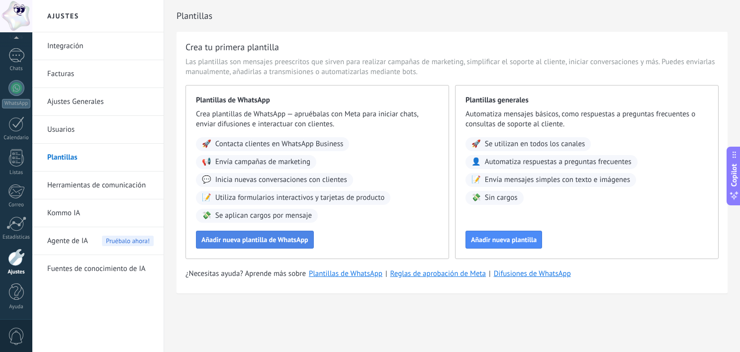
click at [277, 243] on span "Añadir nueva plantilla de WhatsApp" at bounding box center [254, 239] width 107 height 7
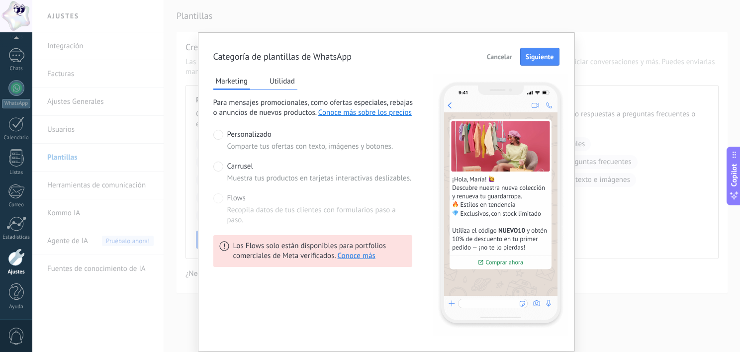
click at [356, 185] on div "Personalizado Comparte tus ofertas con texto, imágenes y botones. Carrusel Mues…" at bounding box center [312, 177] width 199 height 95
click at [320, 176] on span "Muestra tus productos en tarjetas interactivas deslizables." at bounding box center [319, 179] width 185 height 10
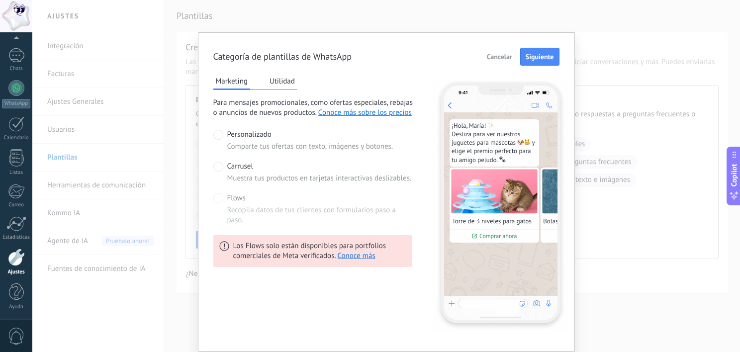
click at [275, 208] on span "Recopila datos de tus clientes con formularios paso a paso." at bounding box center [319, 215] width 185 height 20
click at [229, 200] on span "Flows" at bounding box center [236, 198] width 18 height 10
click at [229, 203] on span "Flows" at bounding box center [236, 198] width 18 height 10
click at [235, 136] on span "Personalizado" at bounding box center [249, 135] width 44 height 10
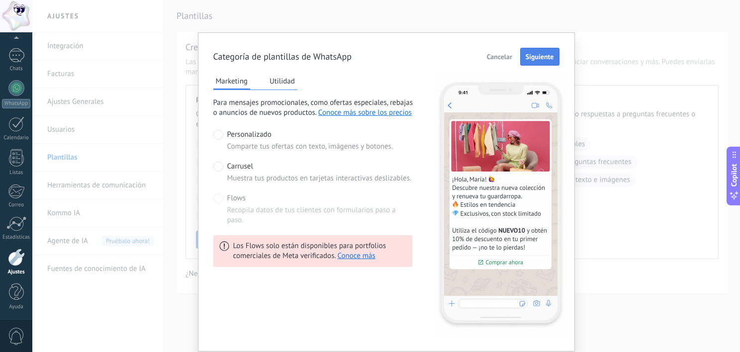
click at [533, 58] on span "Siguiente" at bounding box center [540, 56] width 28 height 7
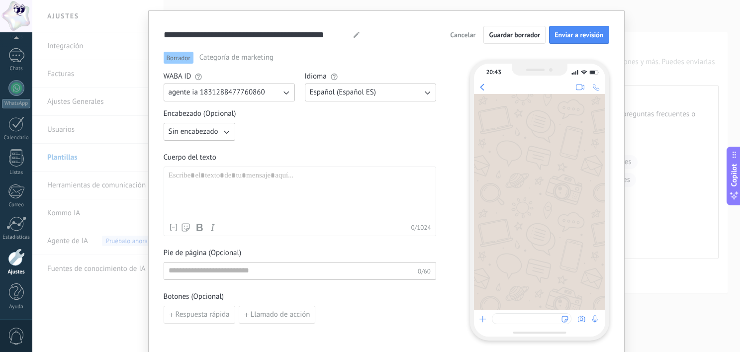
scroll to position [21, 0]
click at [345, 95] on span "Español (Español ES)" at bounding box center [343, 94] width 67 height 10
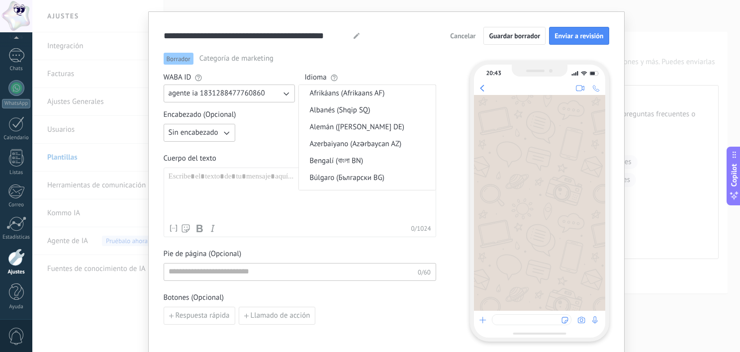
scroll to position [243, 0]
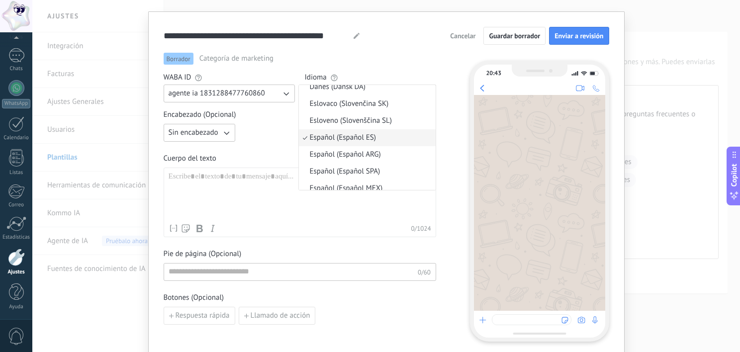
click at [275, 137] on div "Sin encabezado" at bounding box center [300, 133] width 273 height 18
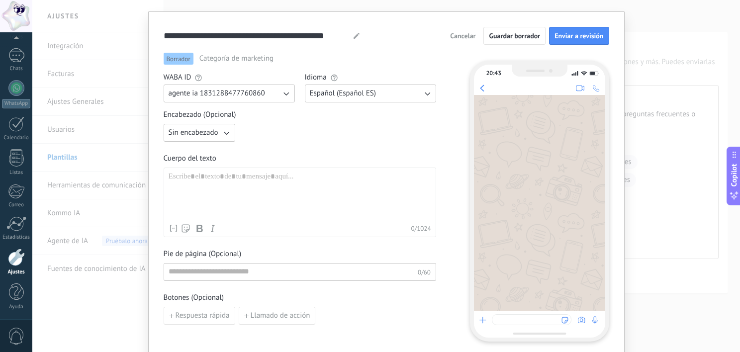
click at [213, 132] on span "Sin encabezado" at bounding box center [194, 133] width 50 height 10
click at [269, 133] on div "Sin encabezado Sin encabezado Texto Imagen o archivo" at bounding box center [300, 133] width 273 height 18
click at [221, 128] on icon "button" at bounding box center [226, 133] width 10 height 10
click at [267, 139] on div "Sin encabezado Sin encabezado Texto Imagen o archivo" at bounding box center [300, 133] width 273 height 18
click at [218, 132] on button "Sin encabezado" at bounding box center [200, 133] width 72 height 18
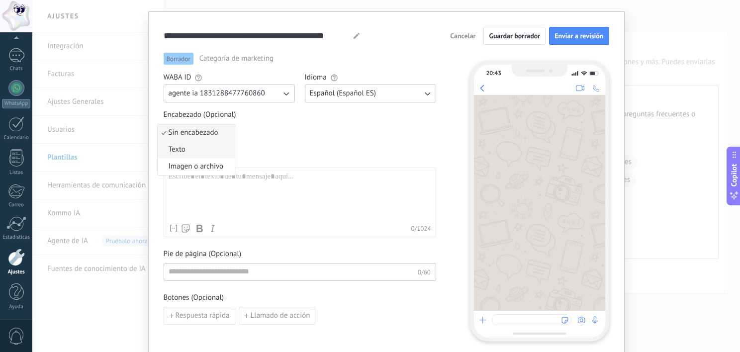
click at [207, 151] on li "Texto" at bounding box center [196, 149] width 77 height 17
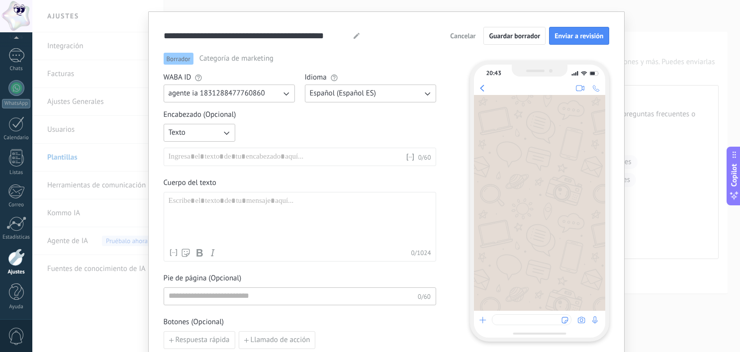
click at [210, 132] on button "Texto" at bounding box center [200, 133] width 72 height 18
click at [207, 133] on span "Sin encabezado" at bounding box center [194, 133] width 50 height 10
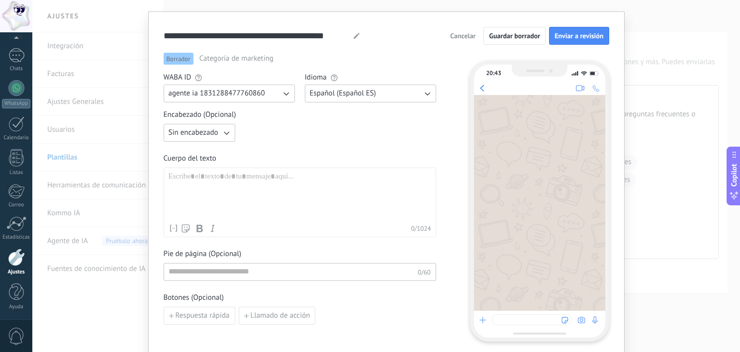
click at [278, 135] on div "Sin encabezado" at bounding box center [300, 133] width 273 height 18
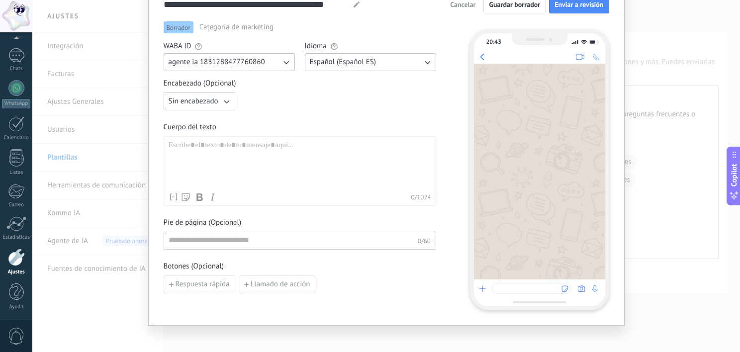
scroll to position [48, 0]
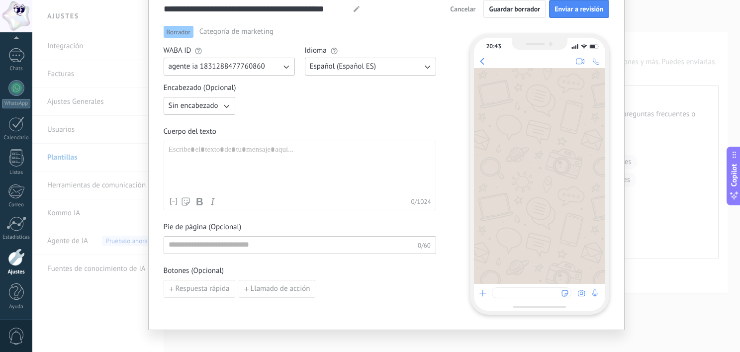
click at [266, 159] on div at bounding box center [300, 168] width 263 height 47
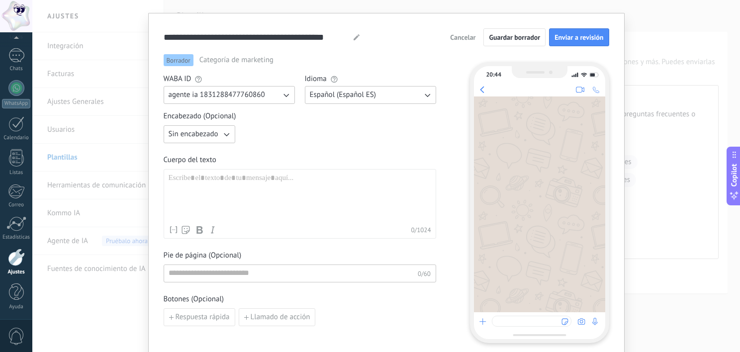
scroll to position [28, 0]
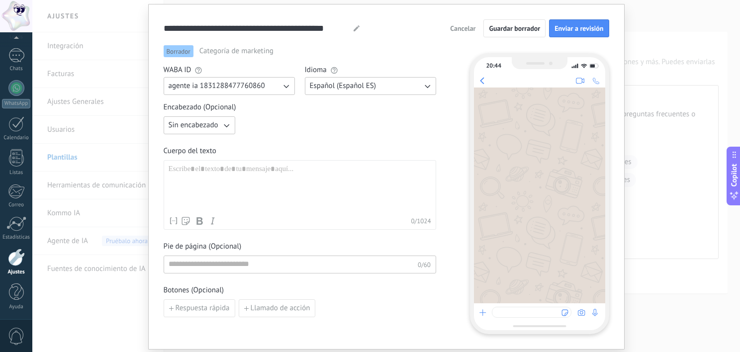
click at [210, 189] on div at bounding box center [300, 188] width 263 height 47
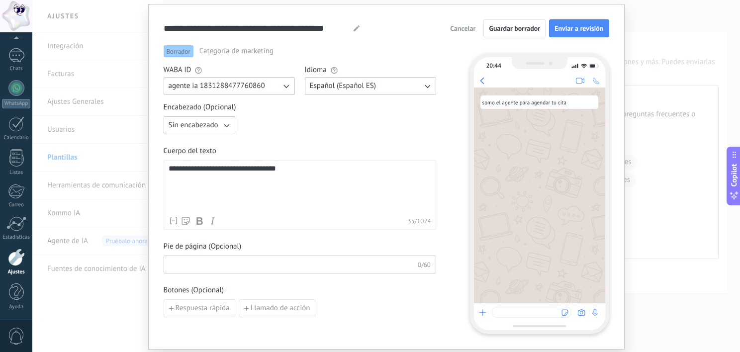
click at [271, 265] on input at bounding box center [291, 264] width 254 height 16
type input "**********"
click at [251, 308] on span "Llamado de acción" at bounding box center [281, 308] width 60 height 7
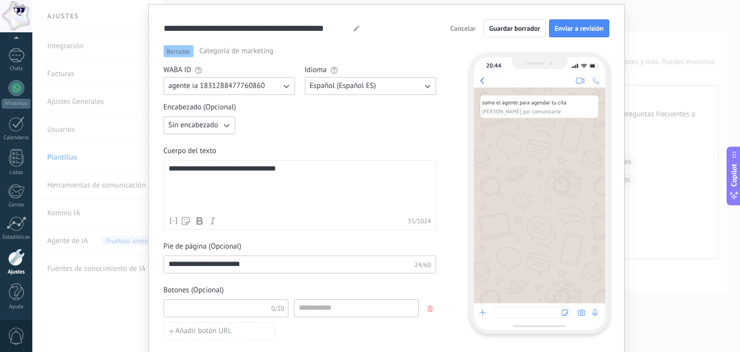
click at [244, 305] on input at bounding box center [217, 308] width 106 height 16
type input "**********"
click at [324, 310] on input at bounding box center [356, 308] width 124 height 16
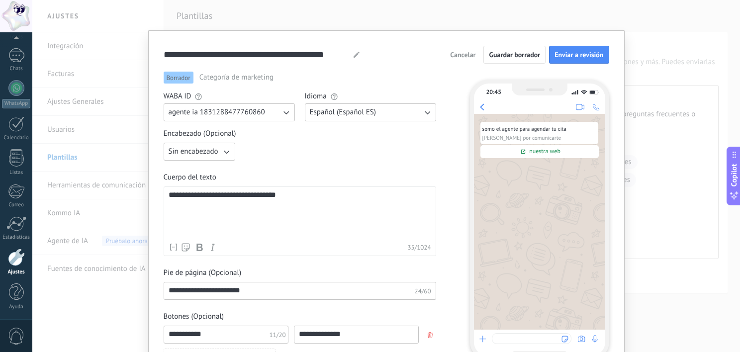
scroll to position [0, 0]
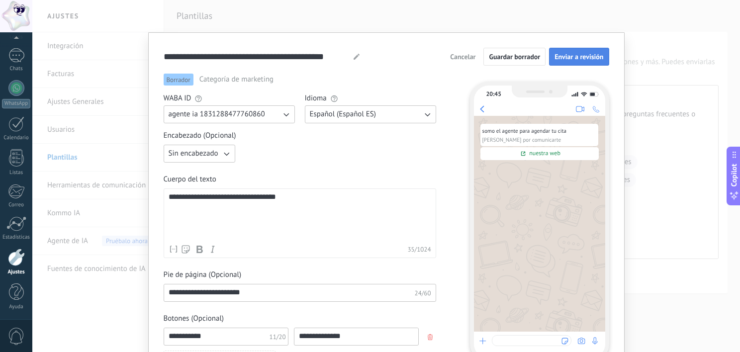
type input "**********"
click at [587, 60] on span "Enviar a revisión" at bounding box center [579, 56] width 49 height 7
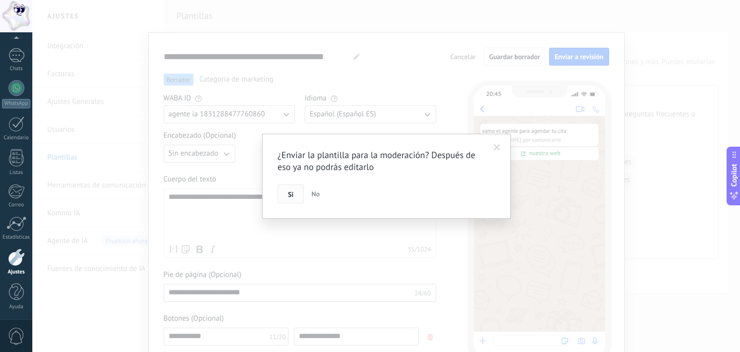
click at [289, 196] on span "Si" at bounding box center [290, 194] width 5 height 7
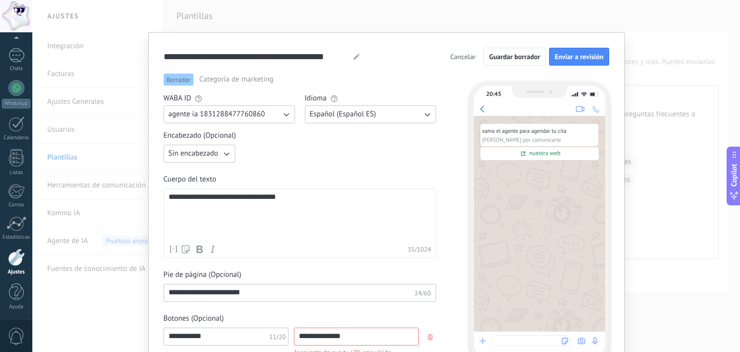
scroll to position [76, 0]
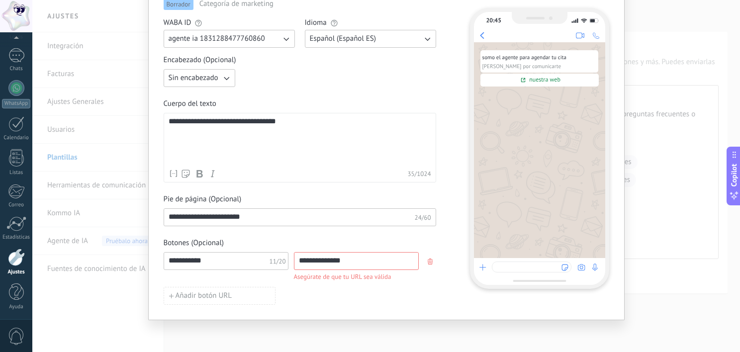
click at [433, 265] on button "button" at bounding box center [431, 261] width 16 height 15
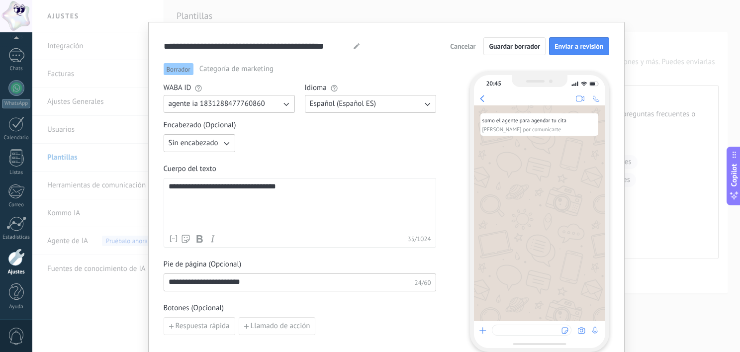
scroll to position [8, 0]
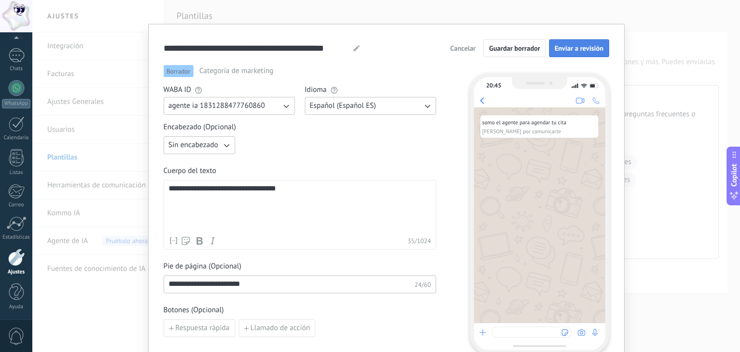
click at [582, 47] on span "Enviar a revisión" at bounding box center [579, 48] width 49 height 7
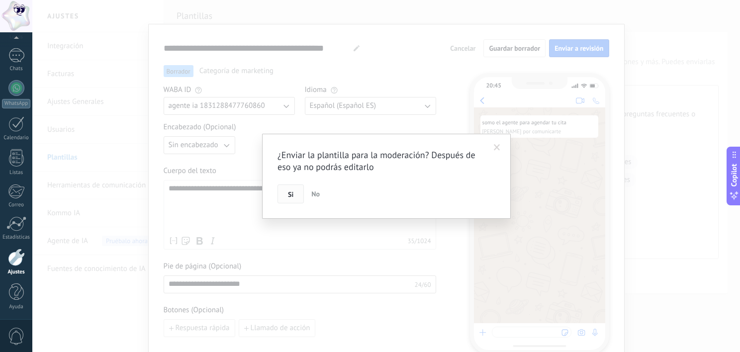
click at [294, 191] on button "Si" at bounding box center [291, 194] width 26 height 19
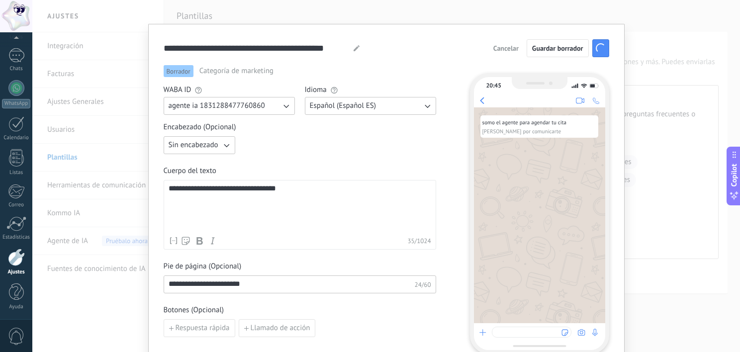
scroll to position [0, 0]
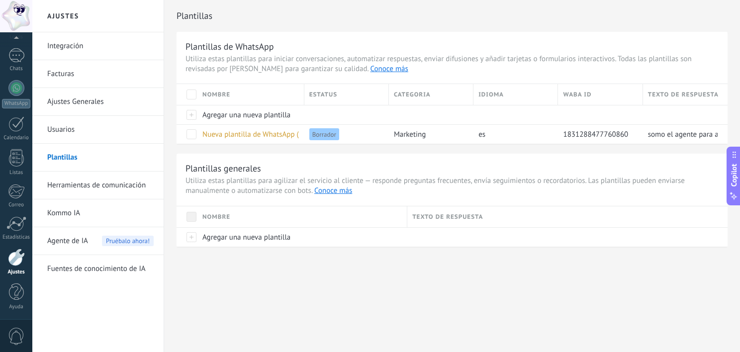
click at [75, 244] on span "Agente de IA" at bounding box center [67, 241] width 41 height 28
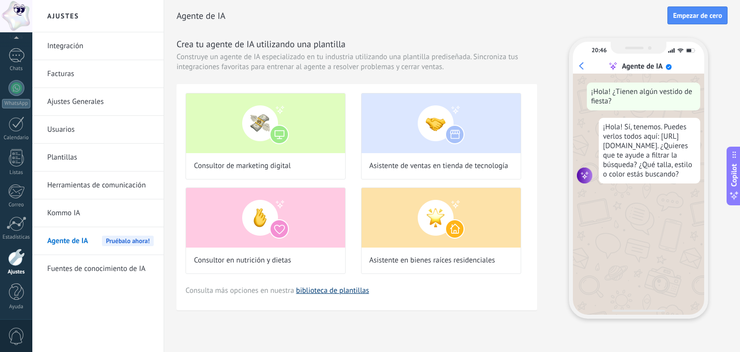
click at [330, 288] on link "biblioteca de plantillas" at bounding box center [332, 290] width 73 height 9
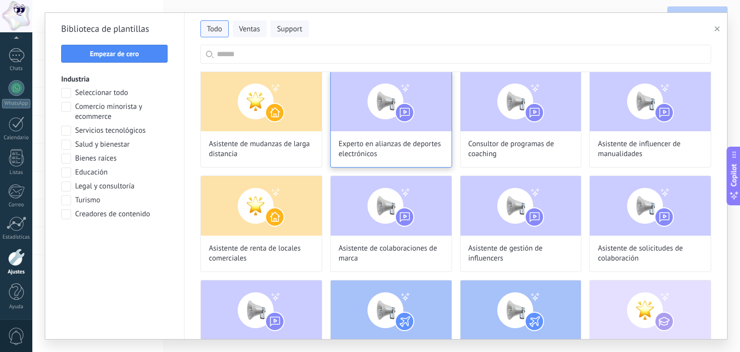
scroll to position [111, 0]
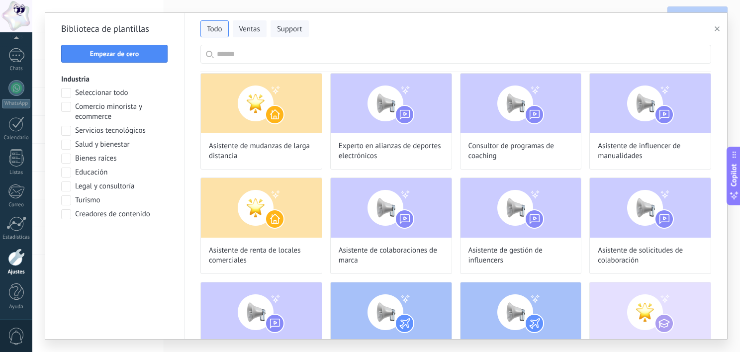
click at [71, 173] on label "Educación" at bounding box center [84, 173] width 46 height 10
click at [109, 239] on span "Aplicar" at bounding box center [114, 240] width 21 height 7
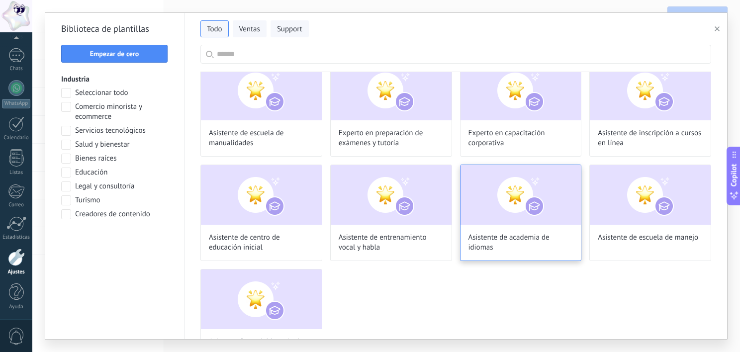
scroll to position [119, 0]
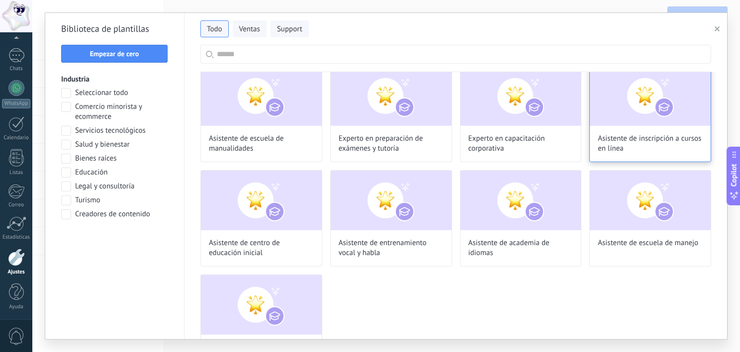
click at [649, 144] on span "Asistente de inscripción a cursos en línea" at bounding box center [650, 144] width 105 height 20
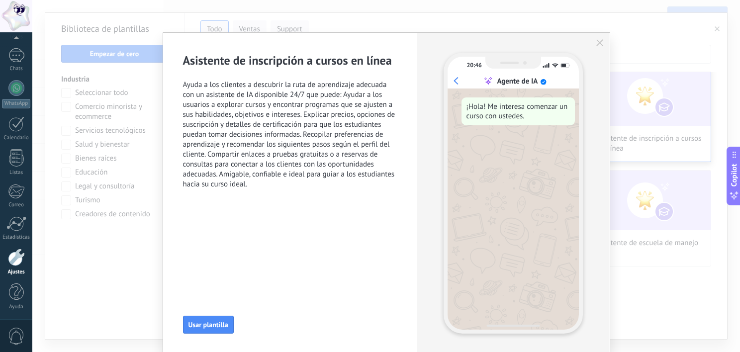
scroll to position [110, 0]
click at [207, 322] on span "Usar plantilla" at bounding box center [208, 324] width 40 height 7
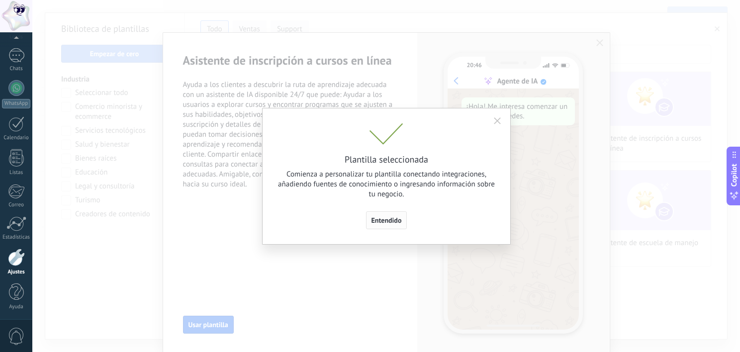
click at [382, 220] on span "Entendido" at bounding box center [387, 220] width 30 height 7
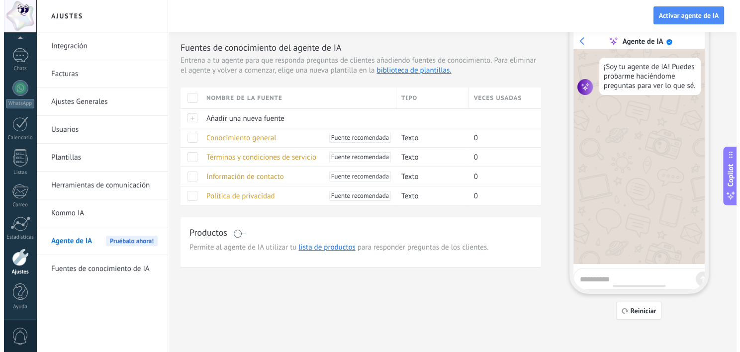
scroll to position [0, 0]
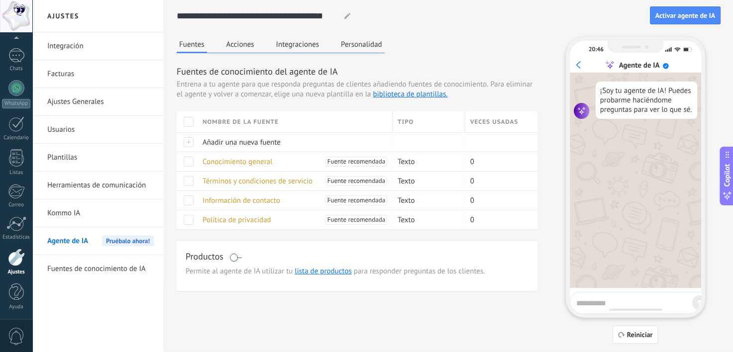
click at [633, 229] on div "¡Soy tu agente de IA! Puedes probarme haciéndome preguntas para ver lo que sé." at bounding box center [634, 180] width 131 height 215
click at [611, 116] on div "¡Soy tu agente de IA! Puedes probarme haciéndome preguntas para ver lo que sé." at bounding box center [645, 100] width 101 height 37
click at [257, 160] on span "Conocimiento general" at bounding box center [237, 161] width 70 height 9
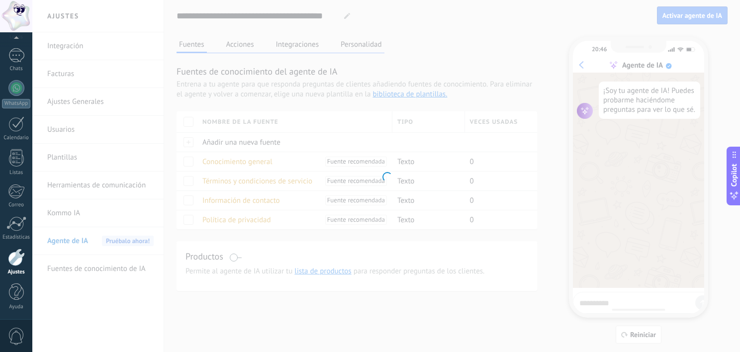
type textarea "**********"
type input "**********"
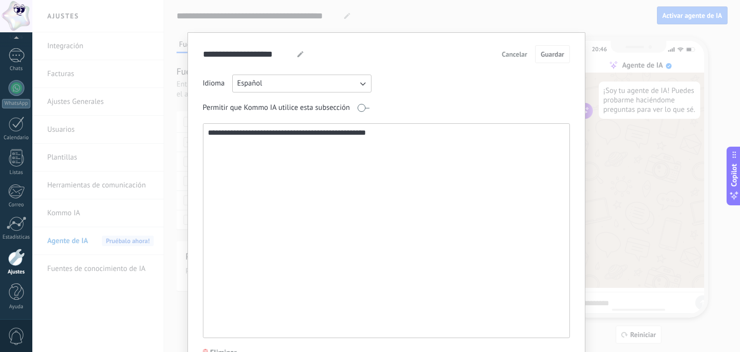
click at [360, 149] on textarea "**********" at bounding box center [385, 231] width 365 height 214
click at [388, 150] on textarea "**********" at bounding box center [385, 231] width 365 height 214
click at [406, 149] on textarea "**********" at bounding box center [385, 231] width 365 height 214
click at [510, 54] on span "Cancelar" at bounding box center [514, 54] width 25 height 7
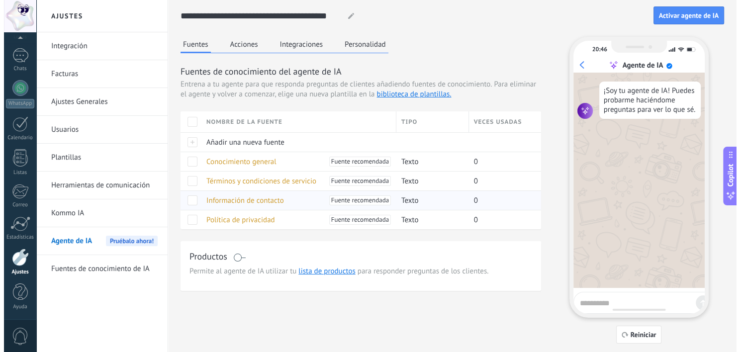
scroll to position [24, 0]
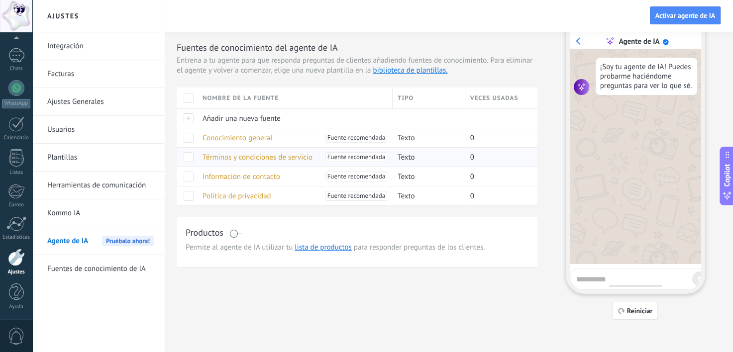
click at [254, 159] on span "Términos y condiciones de servicio" at bounding box center [257, 157] width 110 height 9
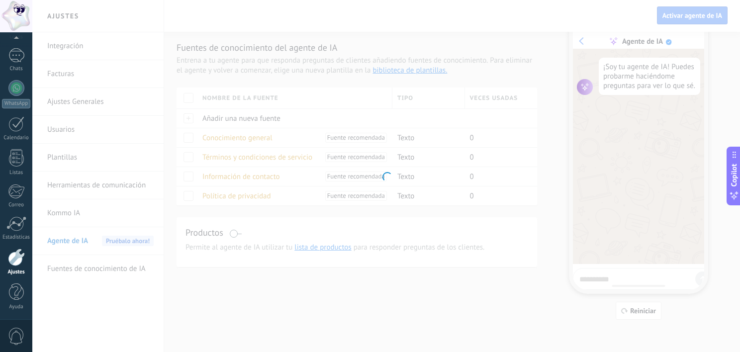
type input "**********"
type textarea "**********"
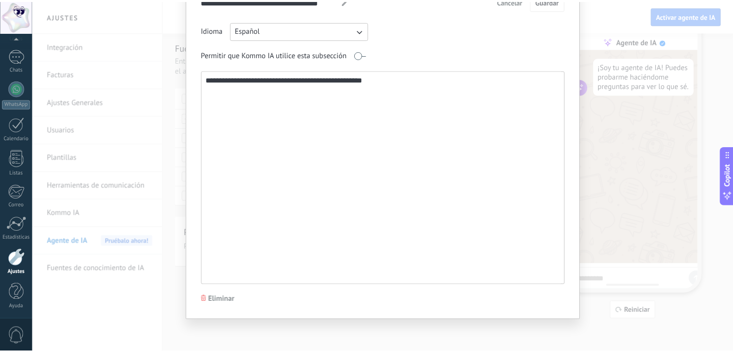
scroll to position [0, 0]
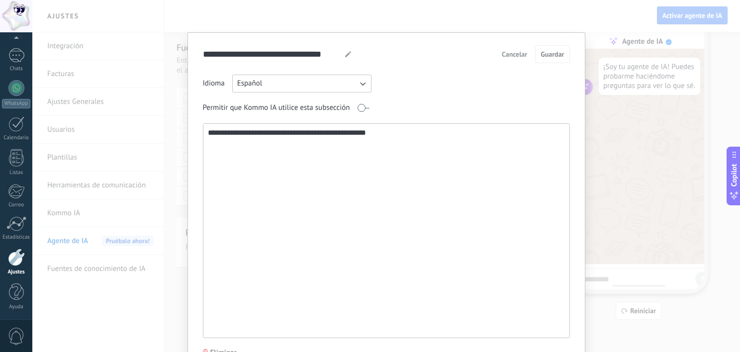
click at [507, 52] on span "Cancelar" at bounding box center [514, 54] width 25 height 7
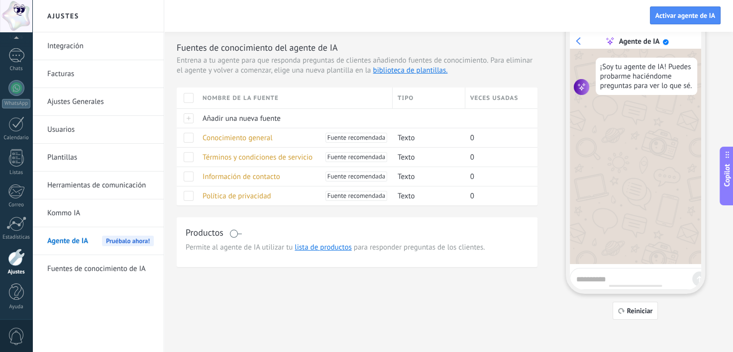
click at [234, 235] on span at bounding box center [235, 234] width 12 height 8
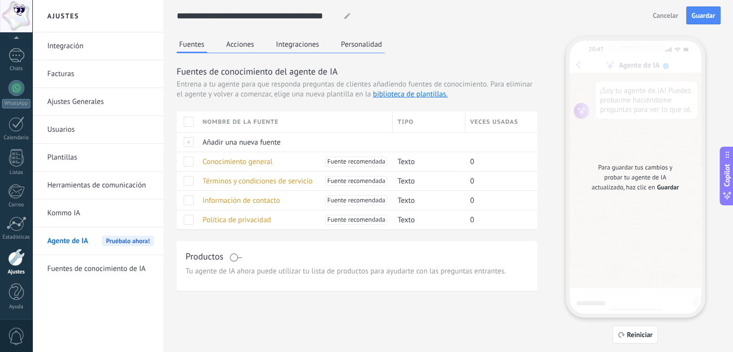
click at [249, 46] on button "Acciones" at bounding box center [240, 44] width 33 height 15
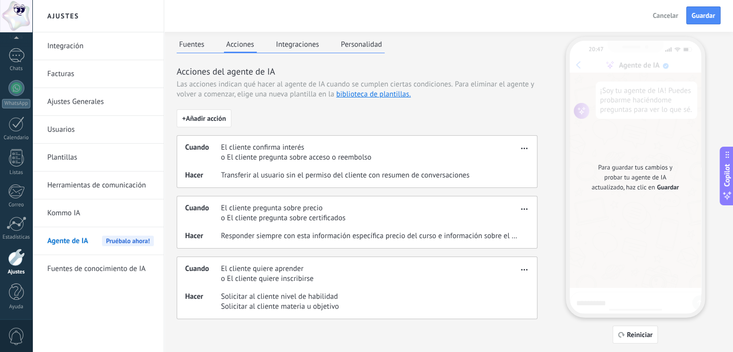
scroll to position [24, 0]
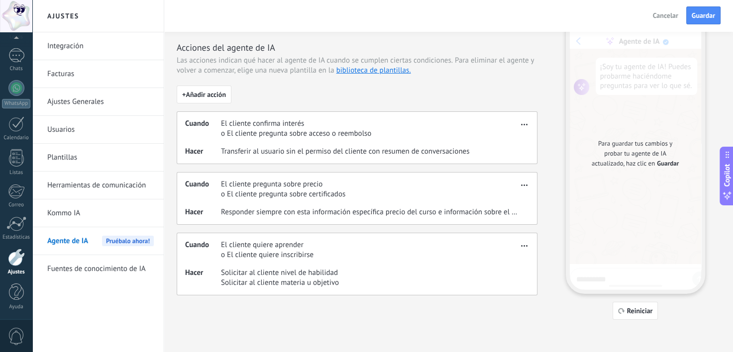
drag, startPoint x: 348, startPoint y: 155, endPoint x: 301, endPoint y: 151, distance: 47.4
click at [301, 151] on span "Transferir al usuario sin el permiso del cliente con resumen de conversaciones" at bounding box center [345, 152] width 248 height 10
click at [282, 134] on span "o El cliente pregunta sobre acceso o reembolso" at bounding box center [296, 134] width 150 height 10
click at [238, 119] on span "El cliente confirma interés" at bounding box center [296, 124] width 150 height 10
click at [522, 125] on icon "button" at bounding box center [524, 124] width 6 height 1
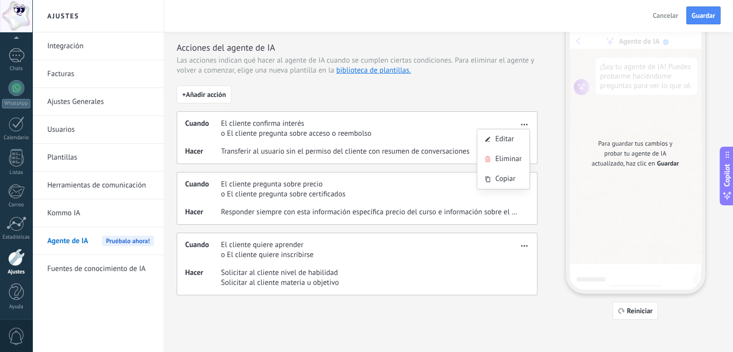
click at [290, 194] on span "o El cliente pregunta sobre certificados" at bounding box center [283, 194] width 124 height 10
click at [523, 184] on span "button" at bounding box center [524, 183] width 6 height 7
click at [508, 200] on span "Editar" at bounding box center [504, 199] width 19 height 10
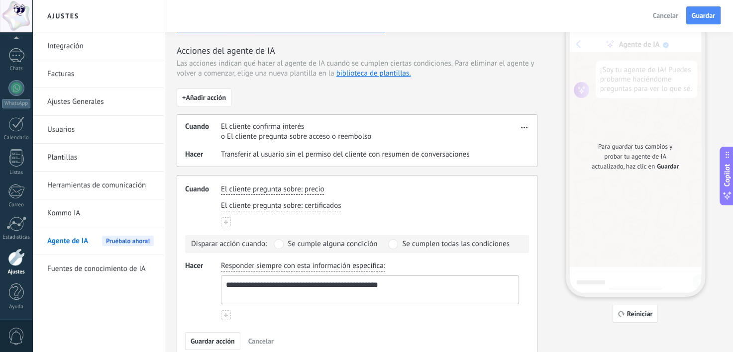
scroll to position [0, 0]
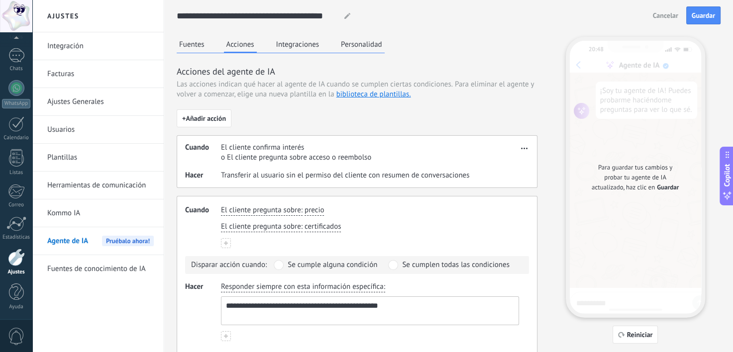
click at [202, 42] on button "Fuentes" at bounding box center [192, 44] width 30 height 15
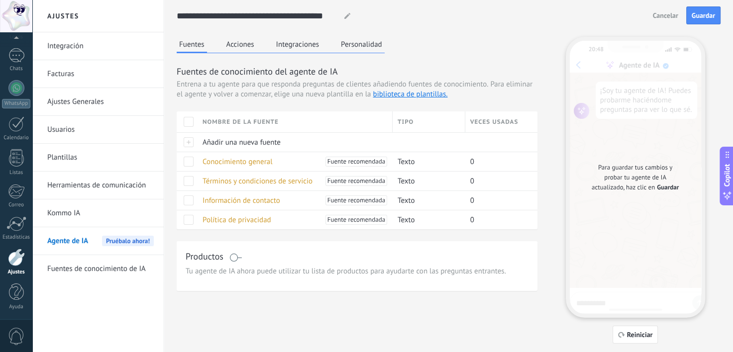
click at [224, 42] on button "Acciones" at bounding box center [240, 44] width 33 height 15
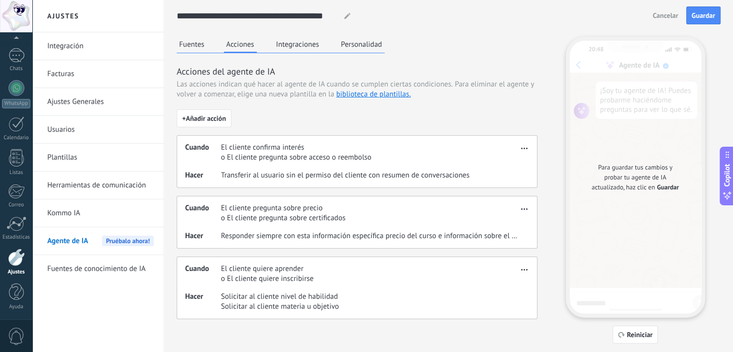
scroll to position [24, 0]
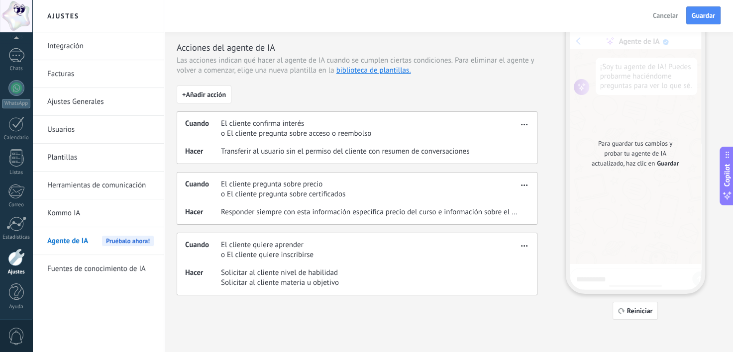
click at [520, 124] on button "button" at bounding box center [523, 123] width 11 height 12
click at [494, 143] on div "Editar" at bounding box center [503, 139] width 52 height 20
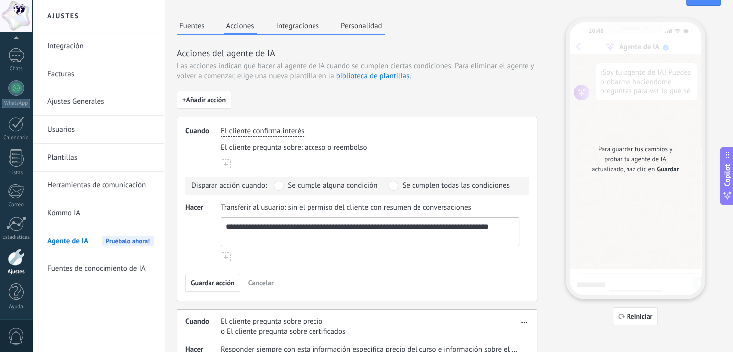
scroll to position [0, 0]
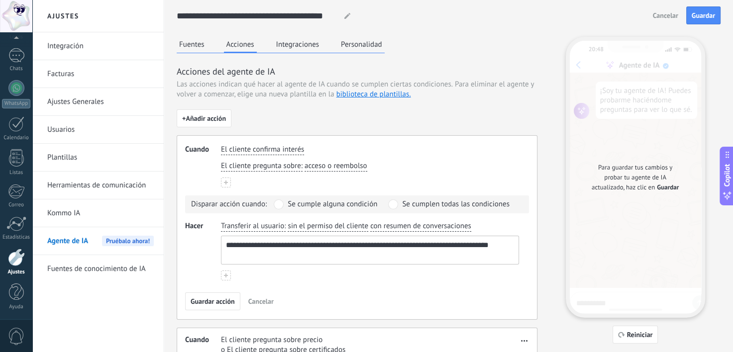
click at [295, 42] on button "Integraciones" at bounding box center [298, 44] width 48 height 15
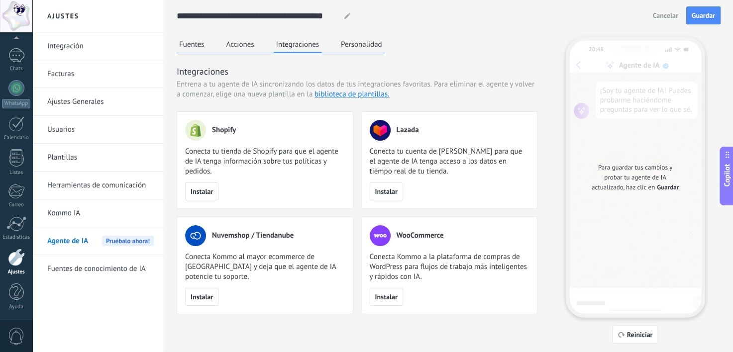
click at [255, 40] on button "Acciones" at bounding box center [240, 44] width 33 height 15
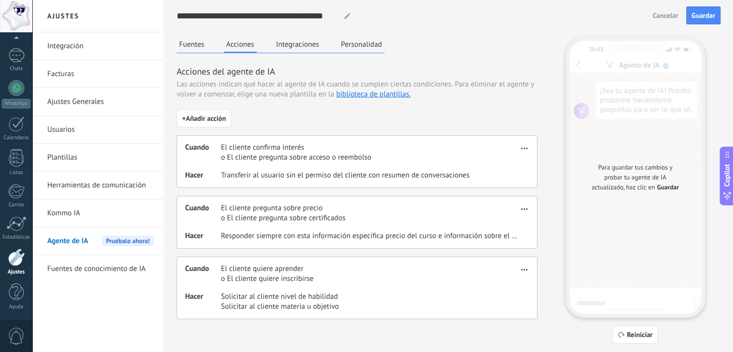
click at [193, 44] on button "Fuentes" at bounding box center [192, 44] width 30 height 15
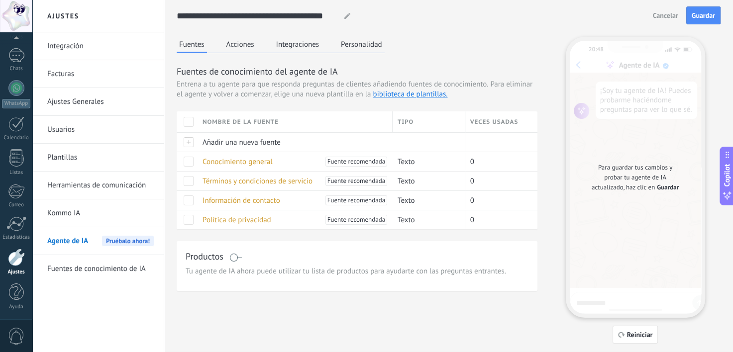
click at [304, 43] on button "Integraciones" at bounding box center [298, 44] width 48 height 15
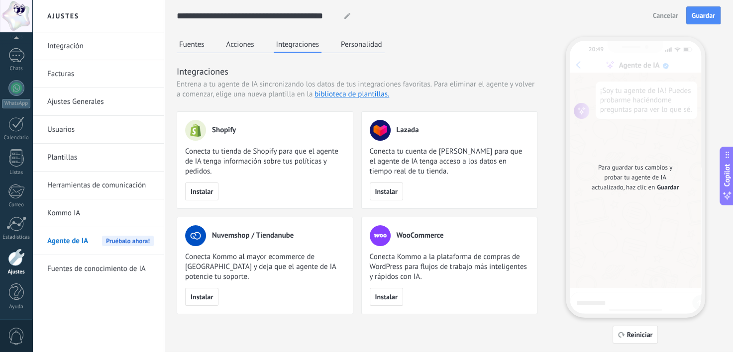
click at [347, 46] on button "Personalidad" at bounding box center [361, 44] width 46 height 15
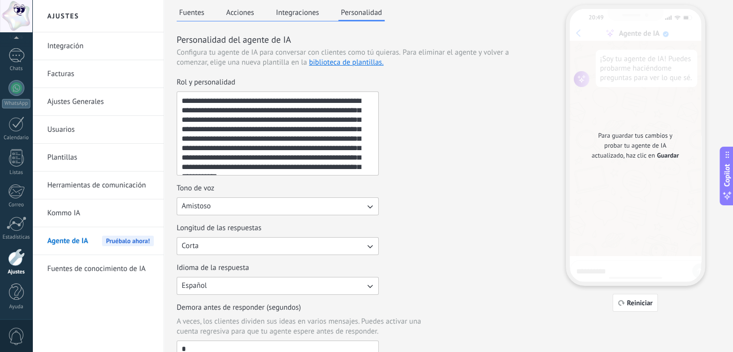
scroll to position [33, 0]
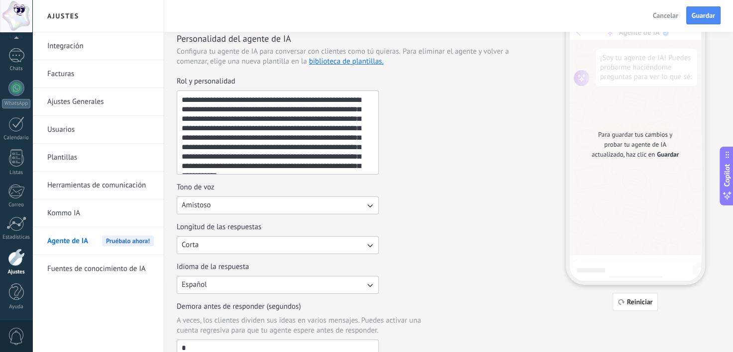
click at [371, 106] on textarea "**********" at bounding box center [276, 132] width 199 height 83
click at [365, 152] on textarea "**********" at bounding box center [276, 132] width 199 height 83
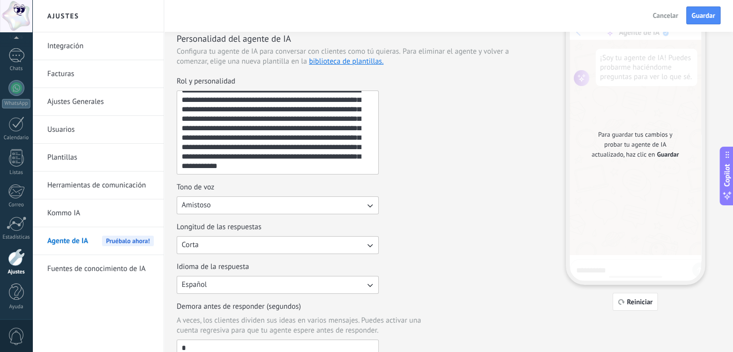
scroll to position [0, 0]
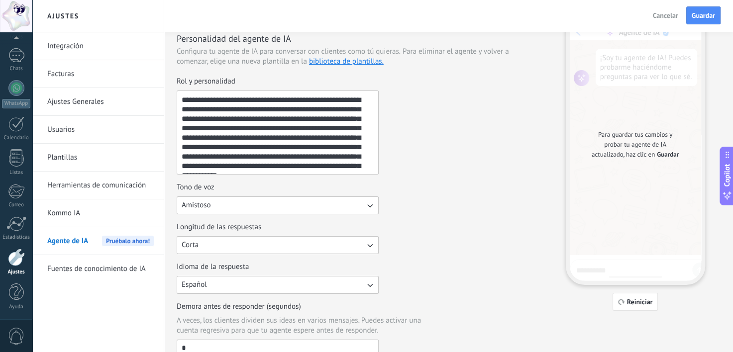
drag, startPoint x: 189, startPoint y: 98, endPoint x: 279, endPoint y: 89, distance: 90.6
click at [279, 89] on label "**********" at bounding box center [278, 126] width 202 height 98
click at [291, 124] on textarea "**********" at bounding box center [276, 132] width 199 height 83
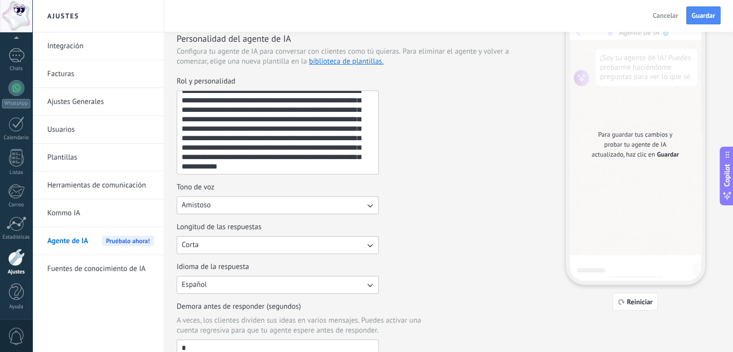
click at [260, 207] on button "Amistoso" at bounding box center [278, 205] width 202 height 18
click at [224, 223] on li "Formal" at bounding box center [274, 222] width 207 height 17
click at [373, 218] on div "**********" at bounding box center [357, 217] width 361 height 281
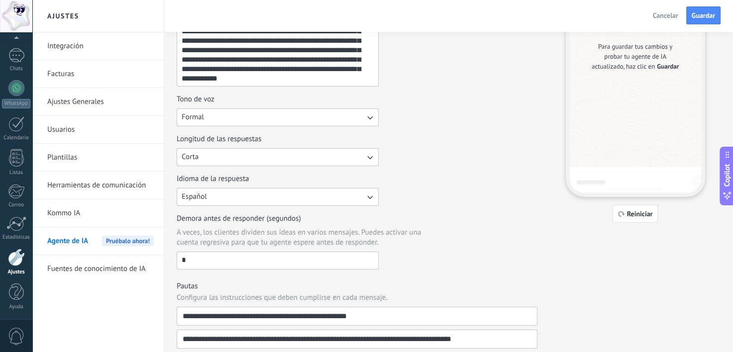
scroll to position [121, 0]
click at [235, 159] on button "Corta" at bounding box center [278, 157] width 202 height 18
click at [221, 170] on li "Media" at bounding box center [274, 173] width 207 height 17
click at [430, 178] on div "Idioma de la respuesta Español" at bounding box center [357, 190] width 361 height 32
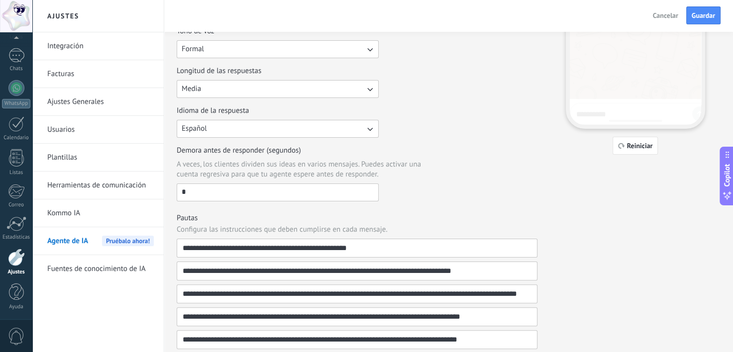
scroll to position [212, 0]
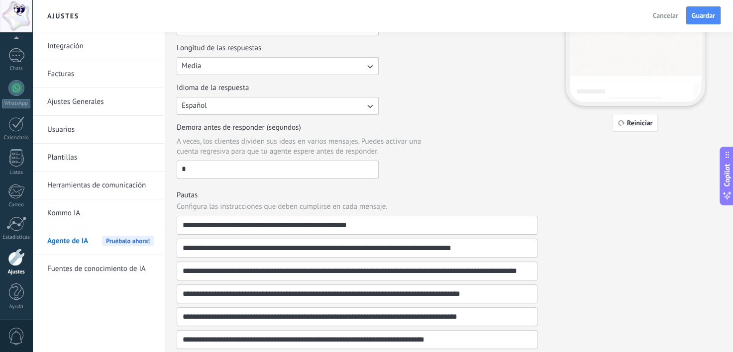
drag, startPoint x: 243, startPoint y: 173, endPoint x: 179, endPoint y: 175, distance: 64.2
click at [179, 175] on input "*" at bounding box center [277, 169] width 201 height 16
type input "*"
click at [482, 169] on div "Demora antes de responder (segundos) A veces, los clientes dividen sus ideas en…" at bounding box center [357, 151] width 361 height 56
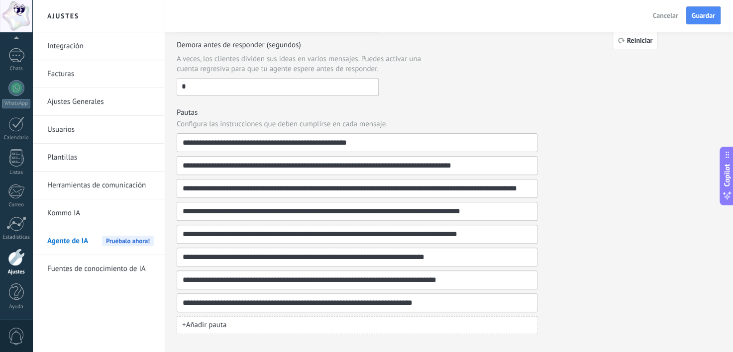
scroll to position [306, 0]
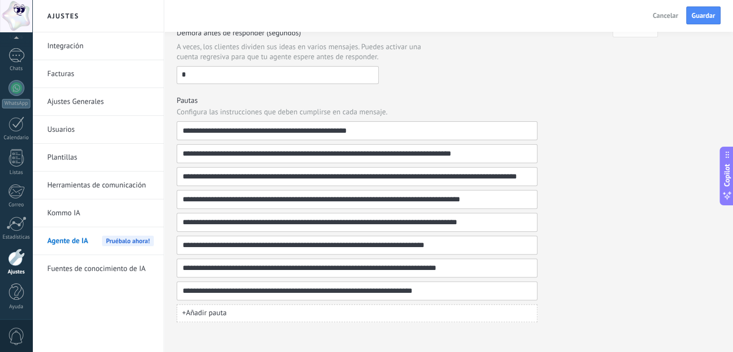
drag, startPoint x: 177, startPoint y: 105, endPoint x: 198, endPoint y: 103, distance: 21.5
click at [198, 103] on div "**********" at bounding box center [357, 209] width 361 height 226
drag, startPoint x: 220, startPoint y: 111, endPoint x: 385, endPoint y: 117, distance: 165.7
click at [385, 117] on div "**********" at bounding box center [357, 209] width 361 height 226
click at [365, 131] on input "**********" at bounding box center [353, 131] width 342 height 18
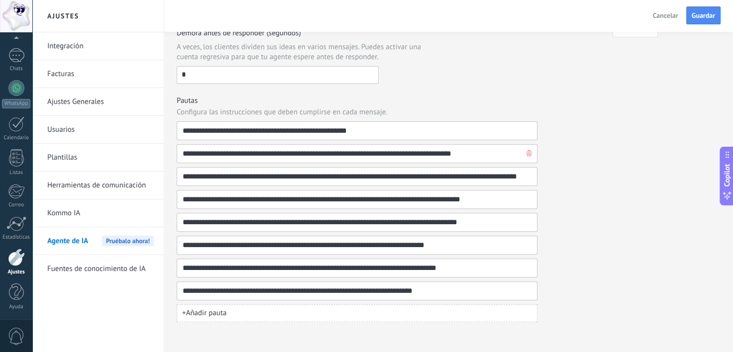
click at [445, 150] on input "**********" at bounding box center [353, 154] width 342 height 18
click at [218, 177] on input "**********" at bounding box center [353, 177] width 342 height 18
click at [274, 306] on button "+ Añadir pauta" at bounding box center [357, 313] width 361 height 18
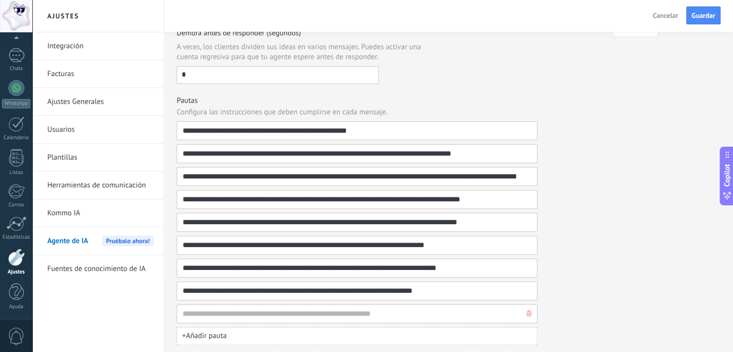
click at [527, 312] on use "button" at bounding box center [528, 313] width 5 height 6
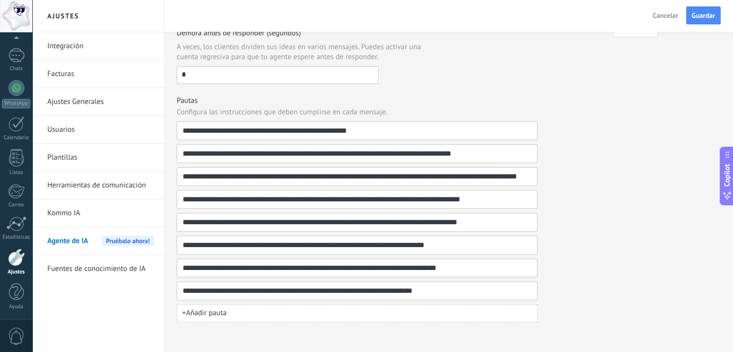
click at [569, 311] on div "**********" at bounding box center [449, 26] width 544 height 592
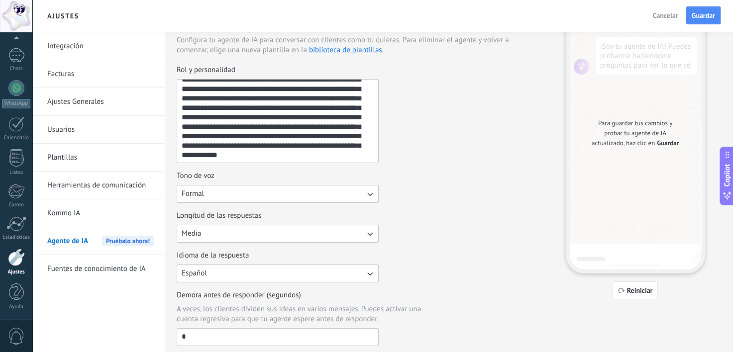
scroll to position [0, 0]
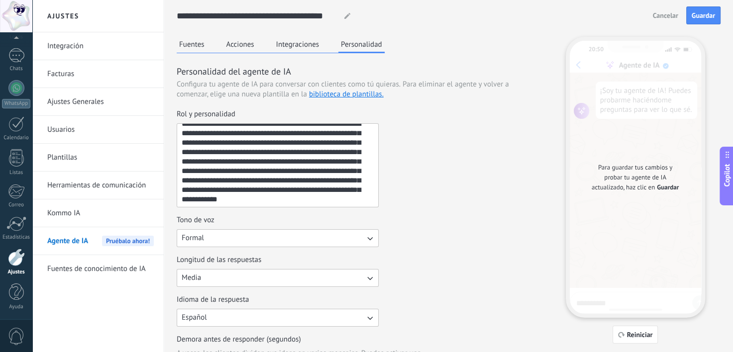
click at [189, 43] on button "Fuentes" at bounding box center [192, 44] width 30 height 15
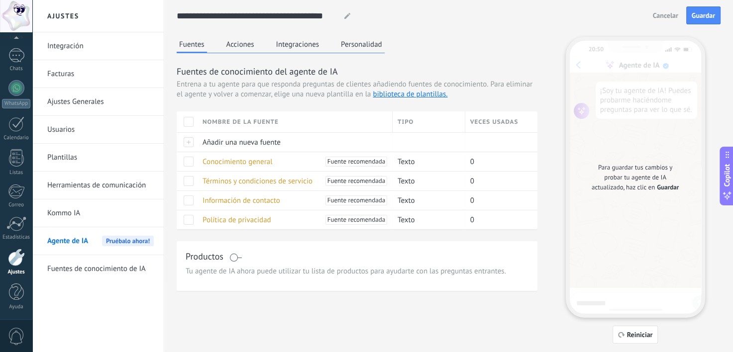
click at [244, 50] on button "Acciones" at bounding box center [240, 44] width 33 height 15
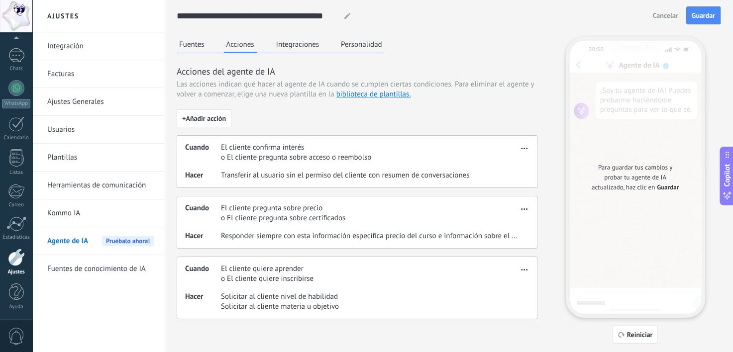
click at [296, 45] on button "Integraciones" at bounding box center [298, 44] width 48 height 15
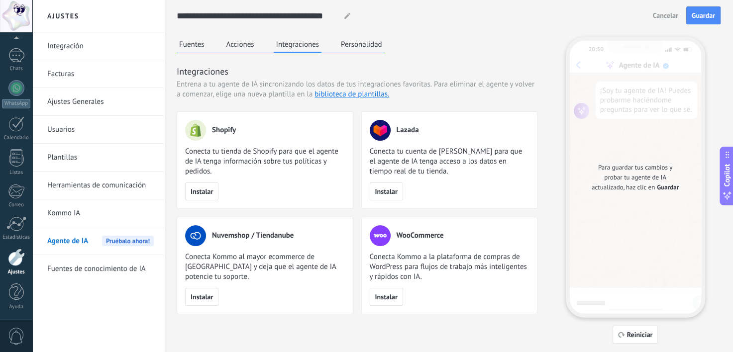
click at [355, 46] on button "Personalidad" at bounding box center [361, 44] width 46 height 15
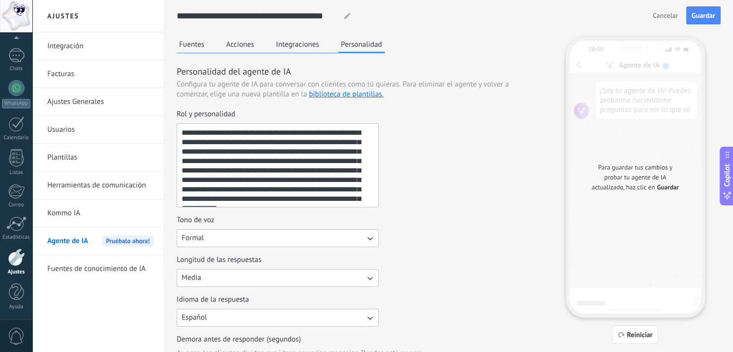
drag, startPoint x: 286, startPoint y: 155, endPoint x: 294, endPoint y: 101, distance: 54.3
click at [294, 101] on div "**********" at bounding box center [357, 347] width 361 height 564
click at [346, 161] on textarea "**********" at bounding box center [276, 165] width 199 height 83
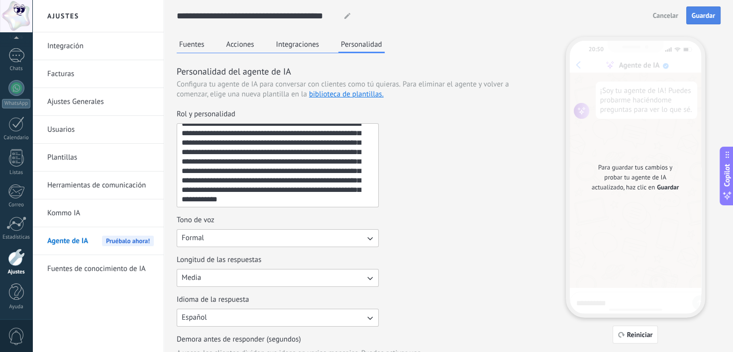
click at [704, 12] on span "Guardar" at bounding box center [702, 15] width 23 height 7
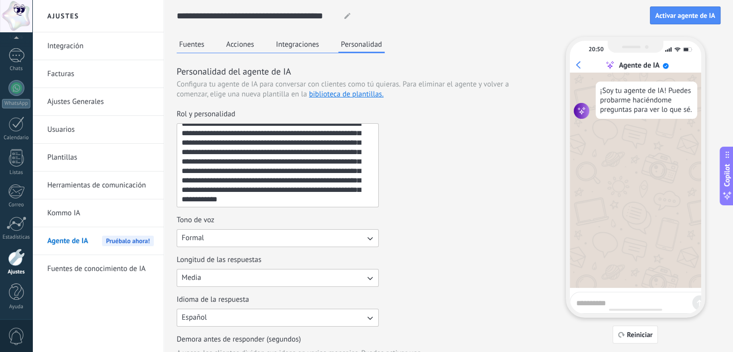
click at [625, 302] on textarea at bounding box center [632, 301] width 112 height 12
type textarea "****"
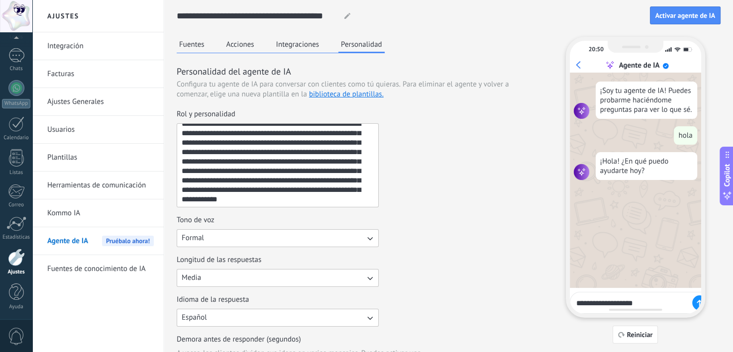
type textarea "**********"
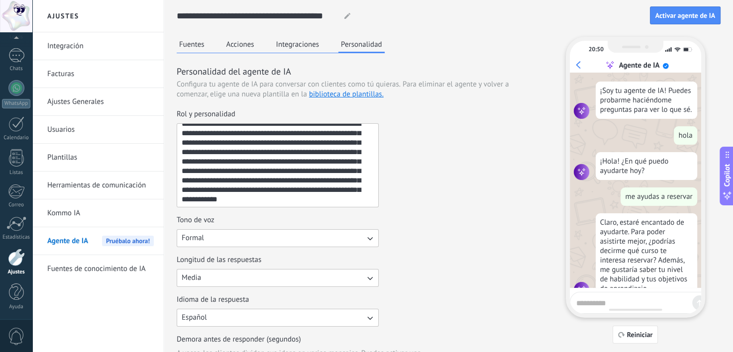
scroll to position [33, 0]
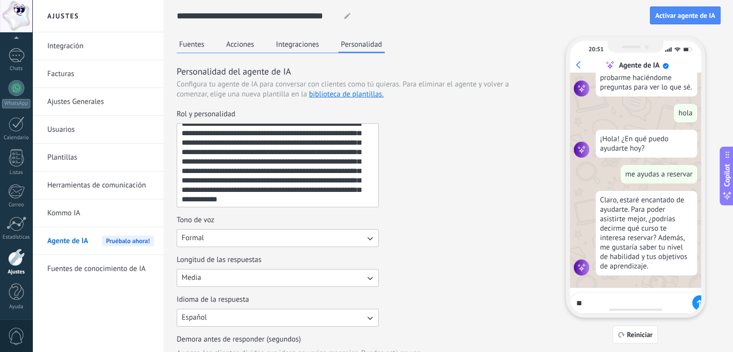
type textarea "*"
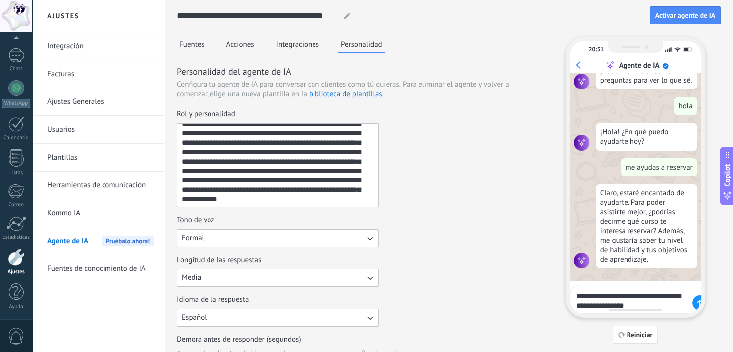
type textarea "**********"
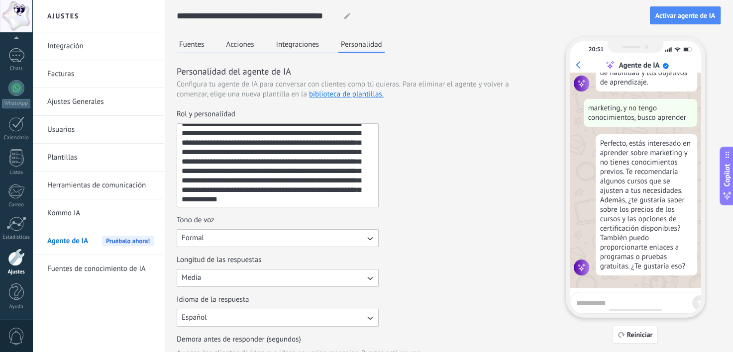
scroll to position [228, 0]
click at [635, 296] on textarea at bounding box center [632, 301] width 112 height 12
type textarea "********"
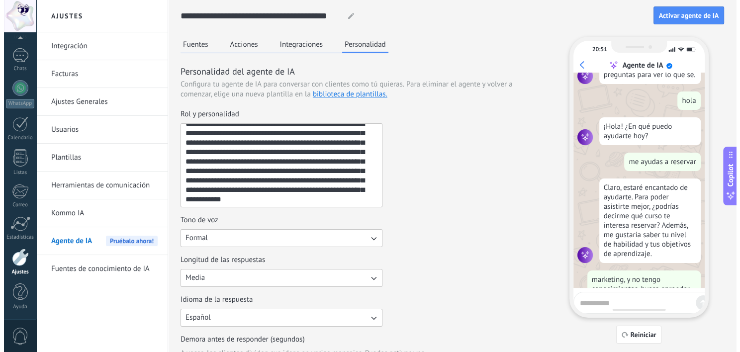
scroll to position [0, 0]
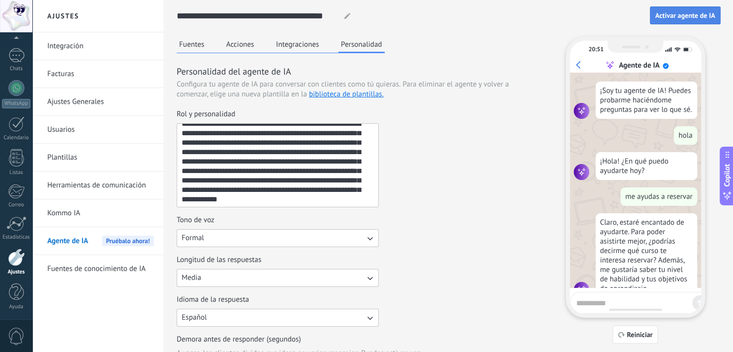
click at [678, 18] on span "Activar agente de IA" at bounding box center [685, 15] width 60 height 7
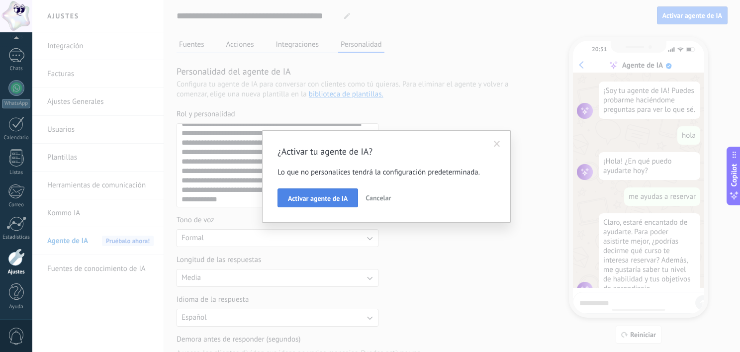
click at [324, 196] on span "Activar agente de IA" at bounding box center [318, 198] width 60 height 7
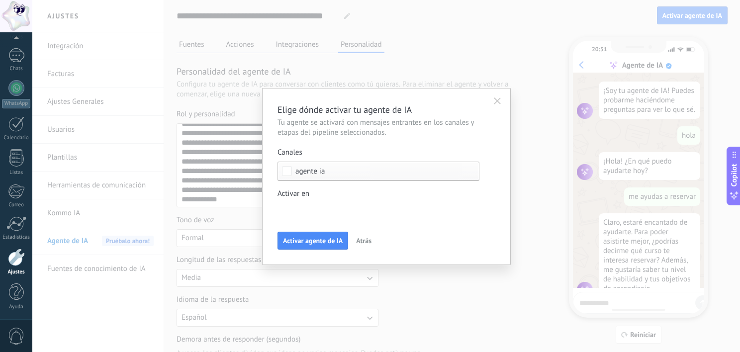
click at [0, 0] on div "Incoming leads Contacto inicial Negociación Debate contractual Discusión de con…" at bounding box center [0, 0] width 0 height 0
click at [362, 195] on div at bounding box center [386, 176] width 708 height 352
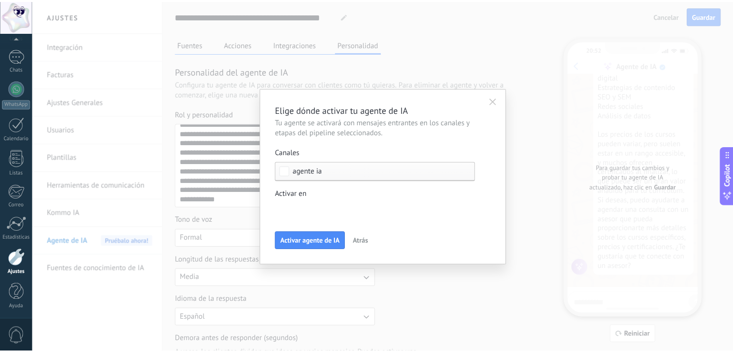
scroll to position [605, 0]
click at [0, 0] on div "Incoming leads Contacto inicial Negociación Debate contractual Discusión de con…" at bounding box center [0, 0] width 0 height 0
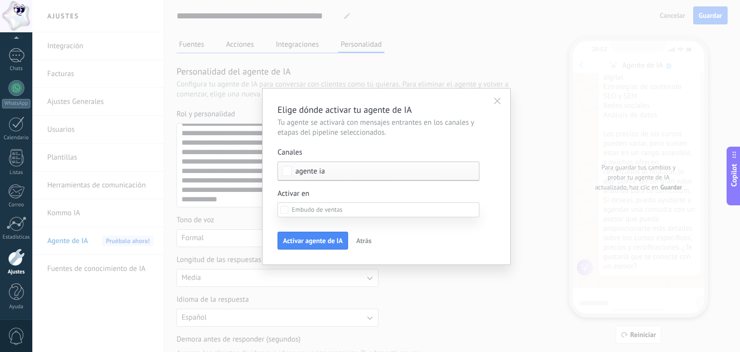
click at [377, 188] on div at bounding box center [386, 176] width 708 height 352
click at [328, 238] on span "Activar agente de IA" at bounding box center [313, 240] width 60 height 7
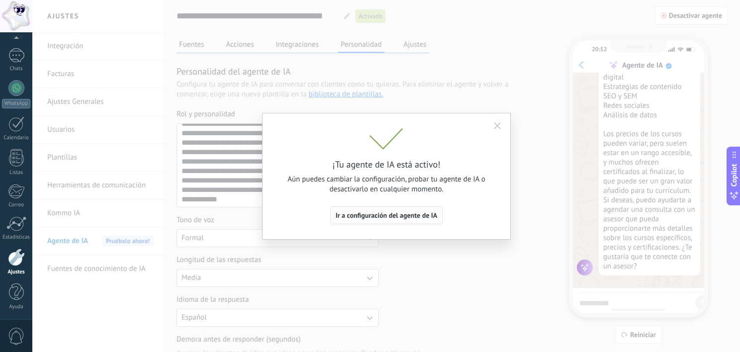
click at [412, 216] on span "Ir a configuración del agente de IA" at bounding box center [387, 215] width 102 height 7
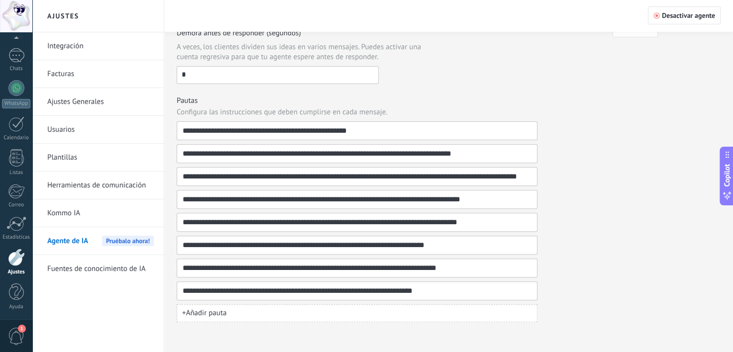
scroll to position [0, 0]
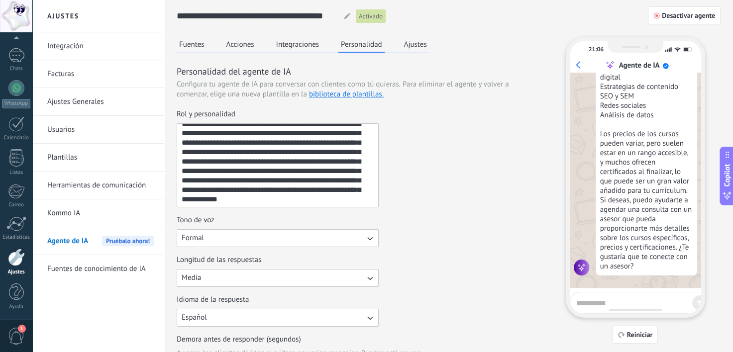
click at [529, 125] on div "**********" at bounding box center [357, 158] width 361 height 98
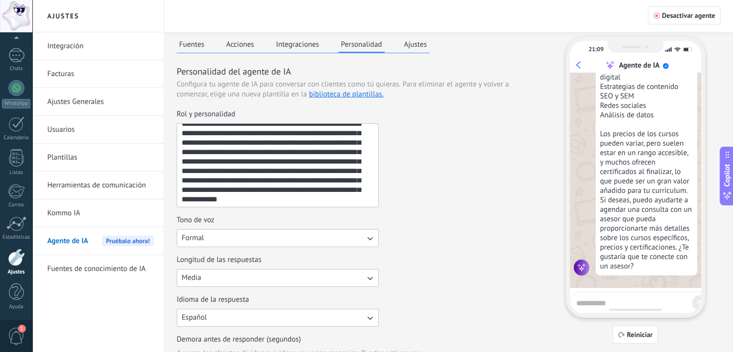
scroll to position [183, 0]
